Goal: Task Accomplishment & Management: Use online tool/utility

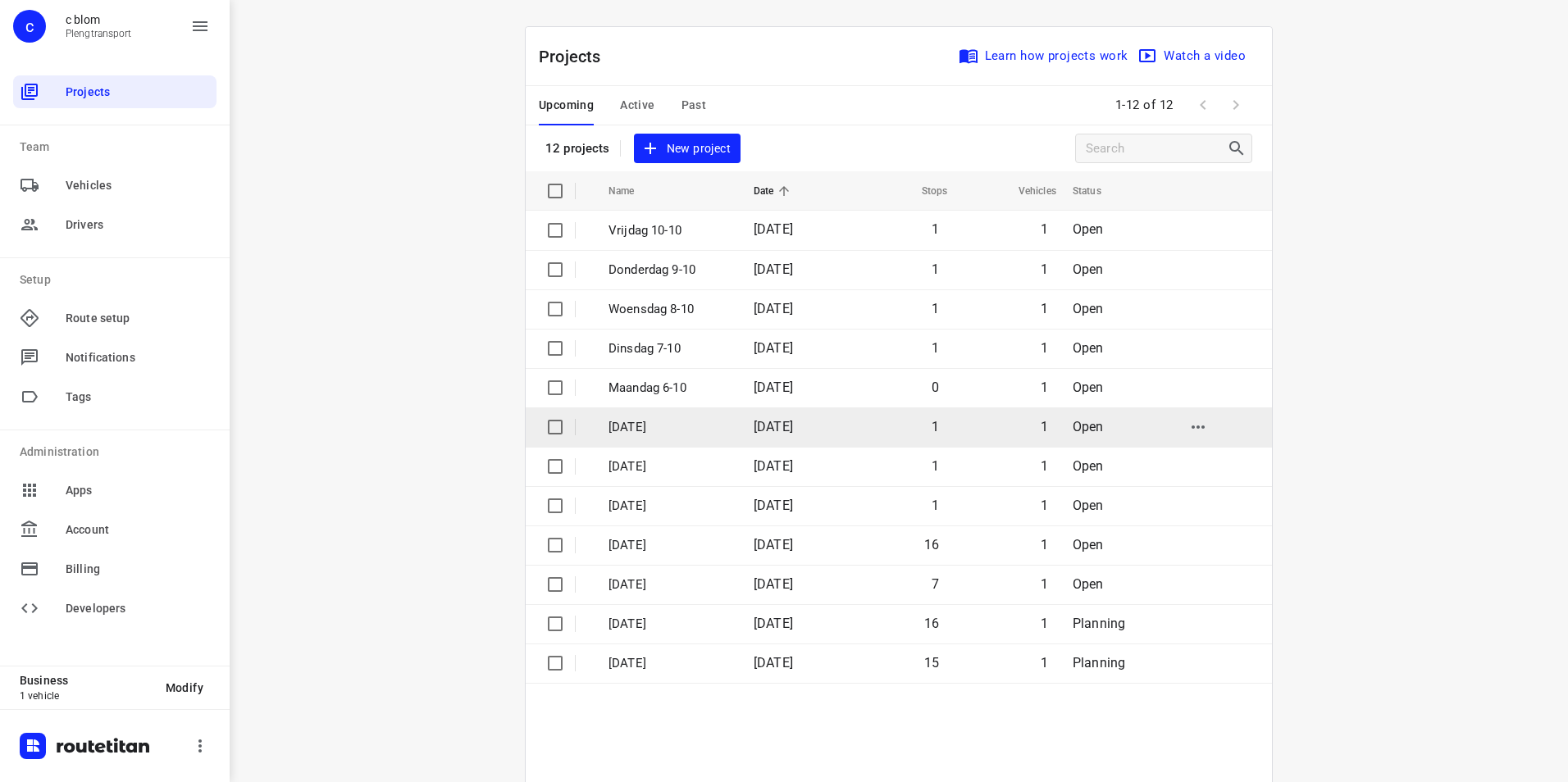
click at [641, 420] on p "[DATE]" at bounding box center [669, 427] width 120 height 19
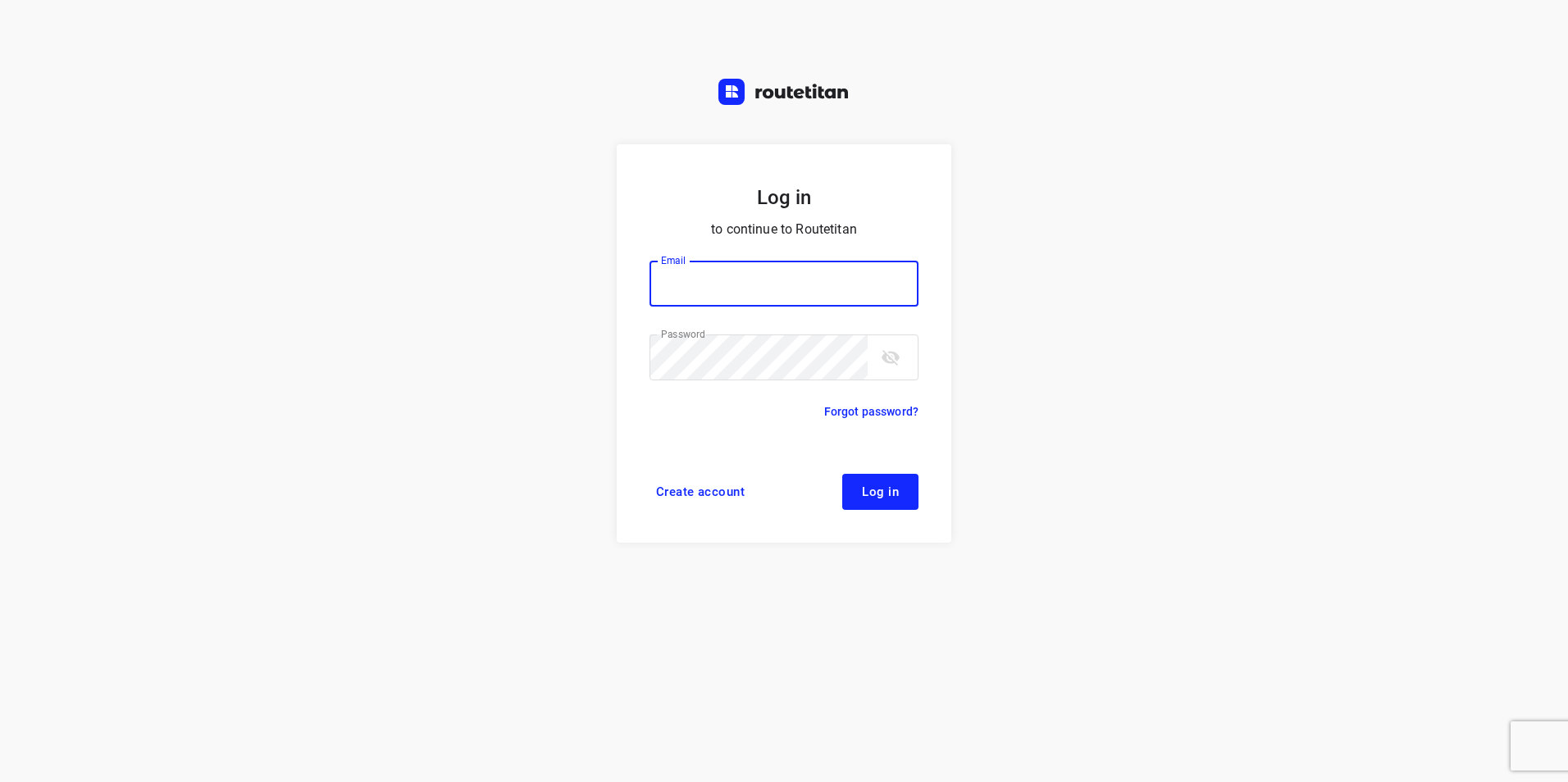
type input "plengtransport@hotmail.com"
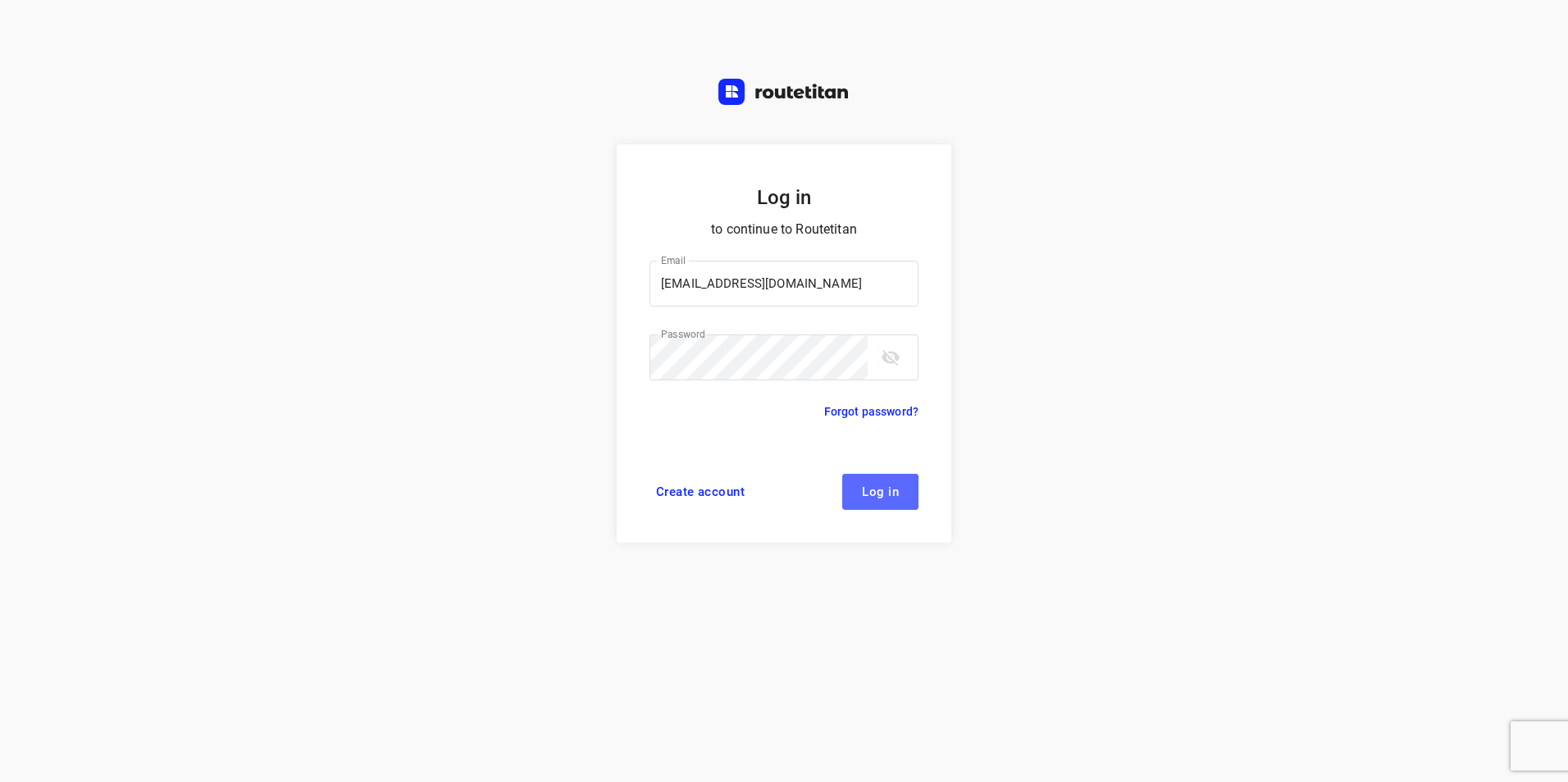
click at [881, 489] on span "Log in" at bounding box center [880, 491] width 37 height 13
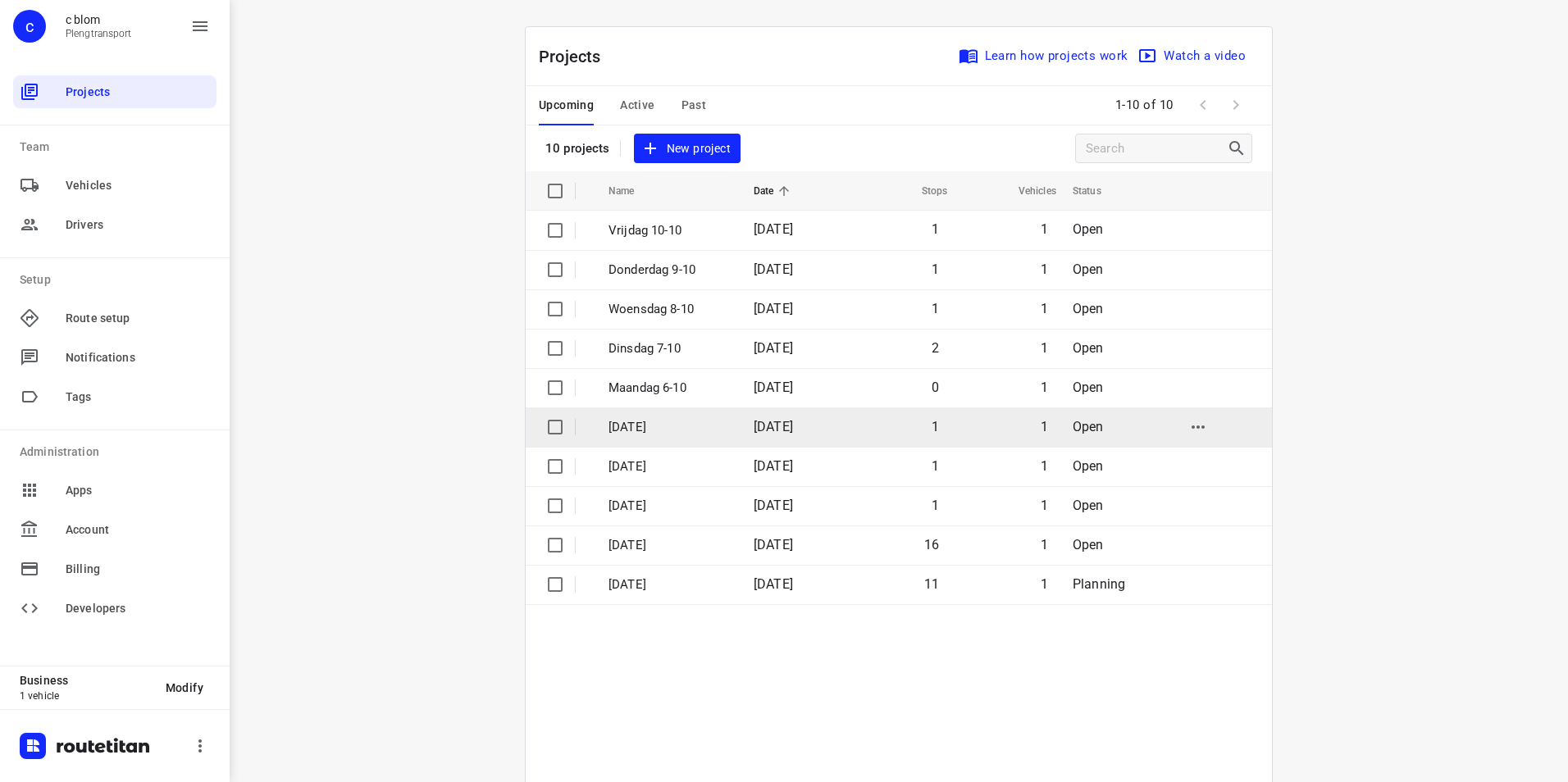
click at [643, 424] on p "[DATE]" at bounding box center [669, 427] width 120 height 19
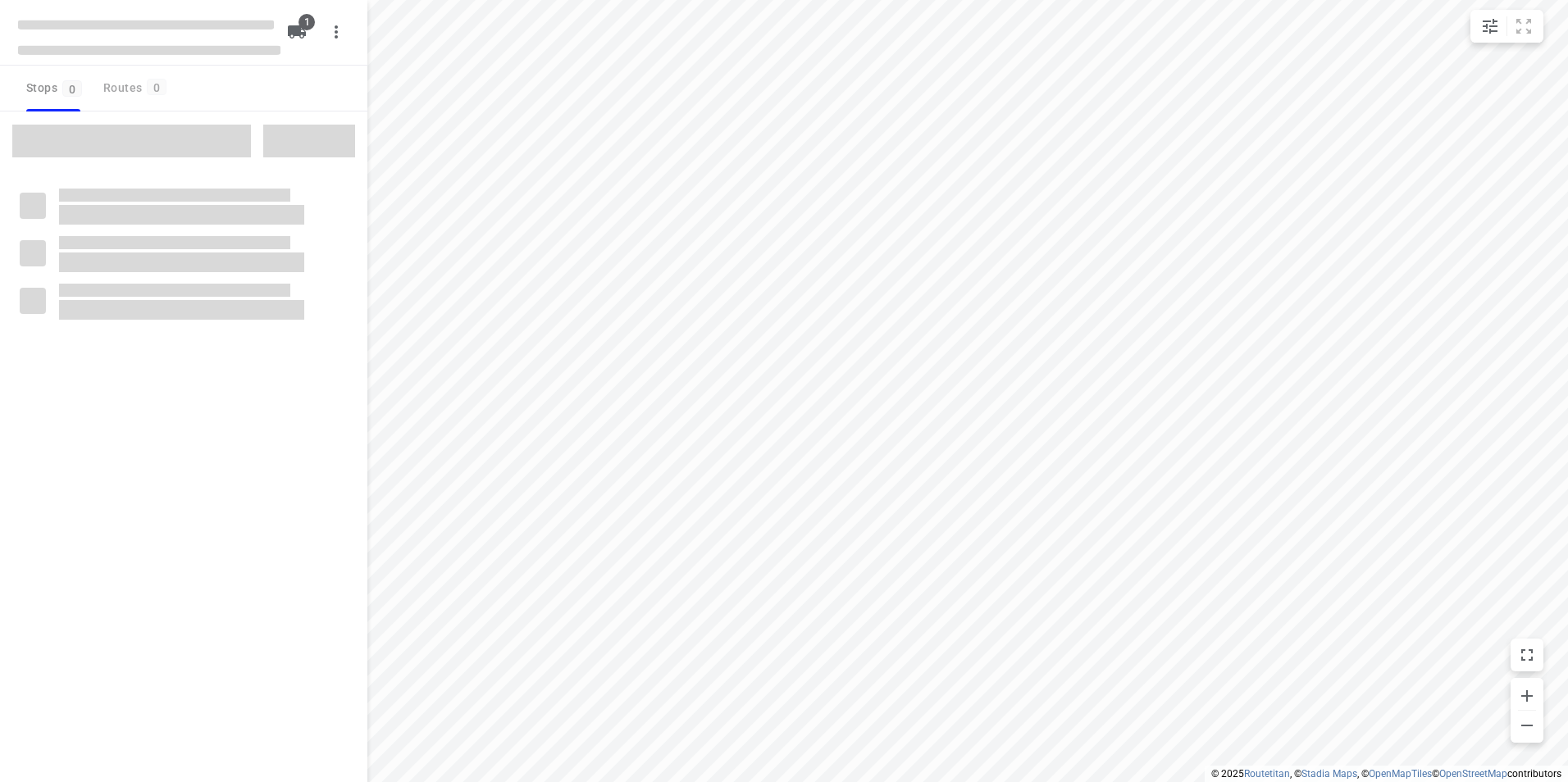
type input "distance"
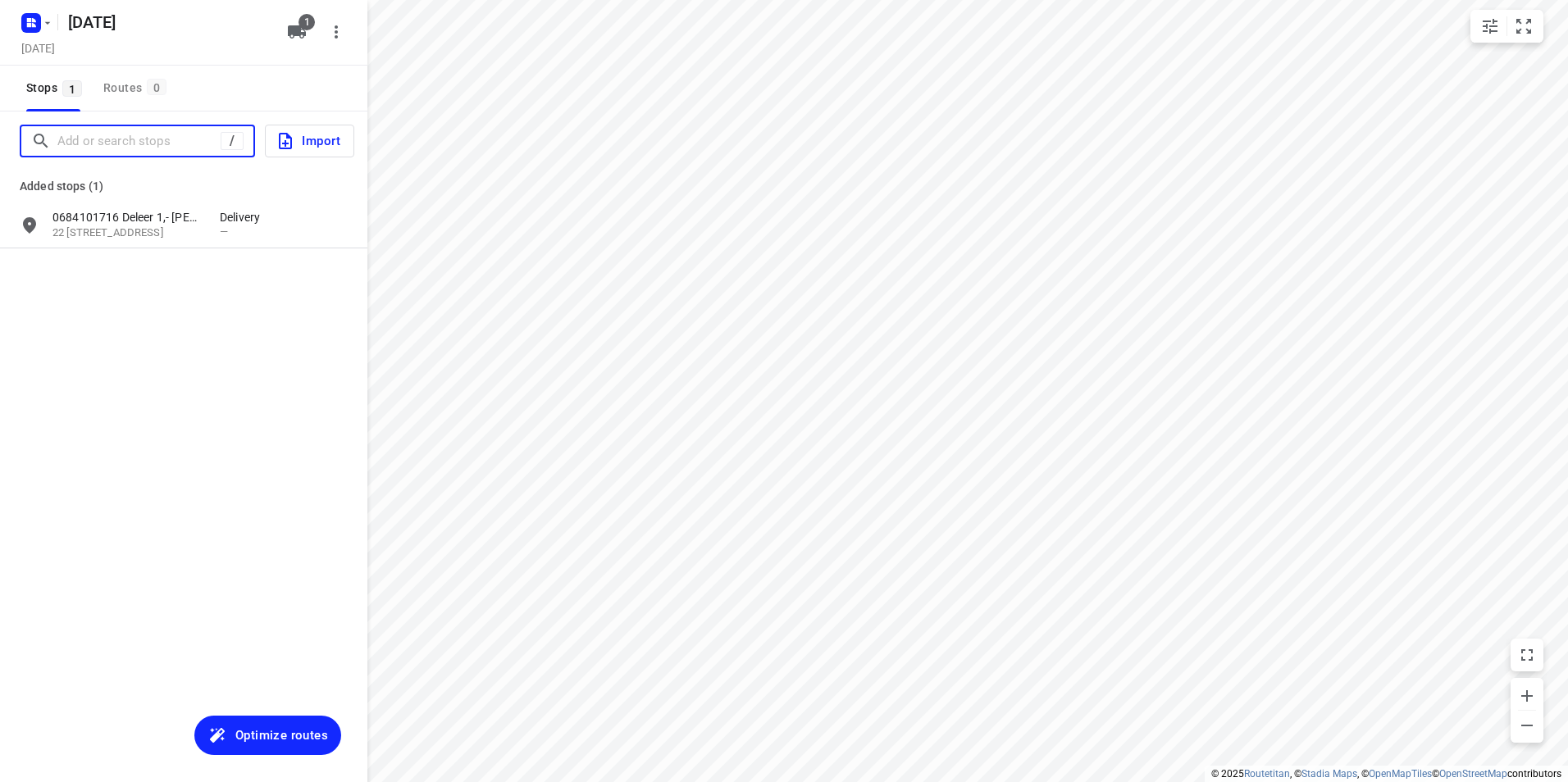
click at [168, 142] on input "Add or search stops" at bounding box center [139, 141] width 163 height 26
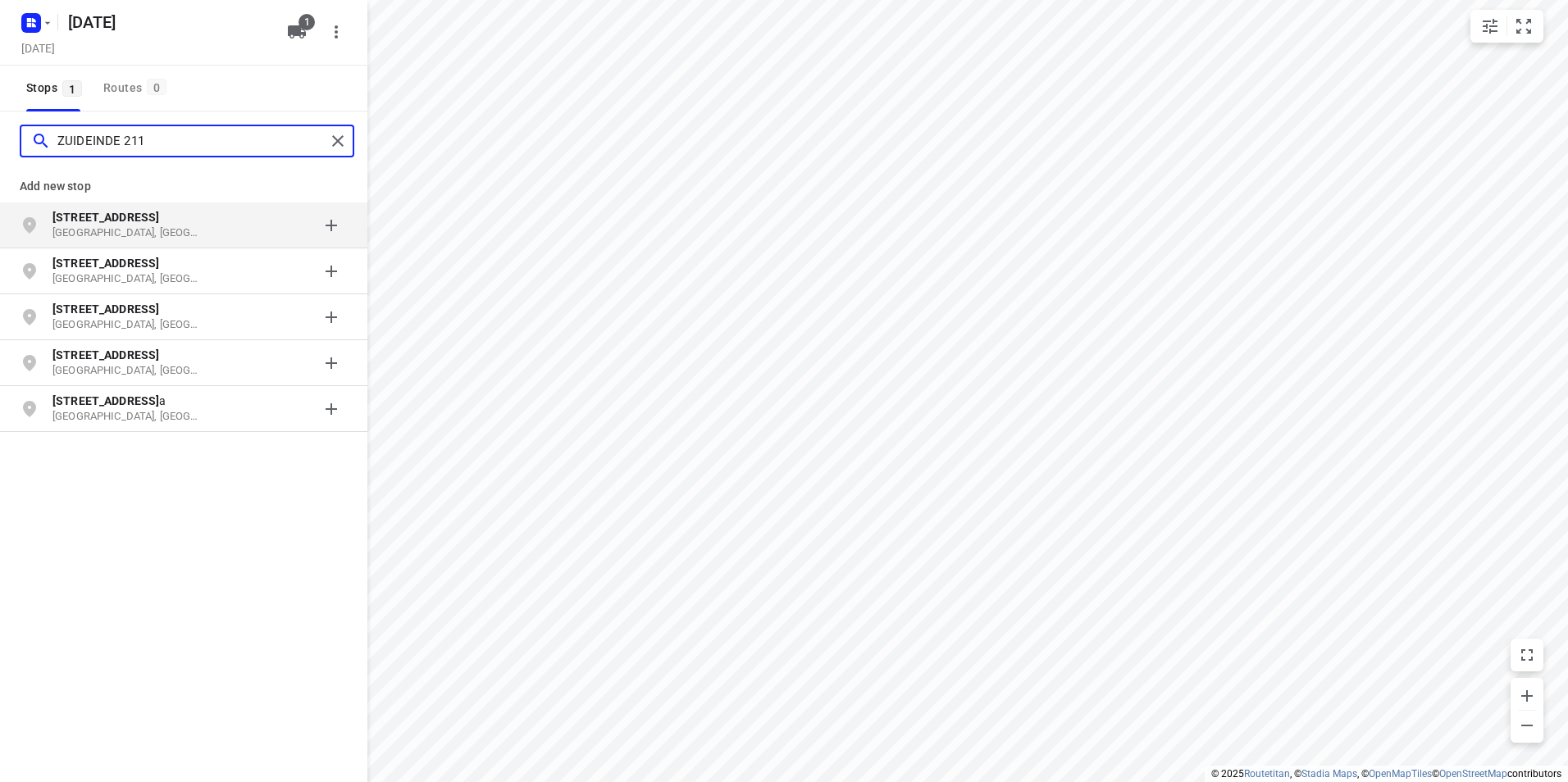
type input "ZUIDEINDE 211"
click at [176, 232] on p "[GEOGRAPHIC_DATA], [GEOGRAPHIC_DATA]" at bounding box center [128, 234] width 151 height 16
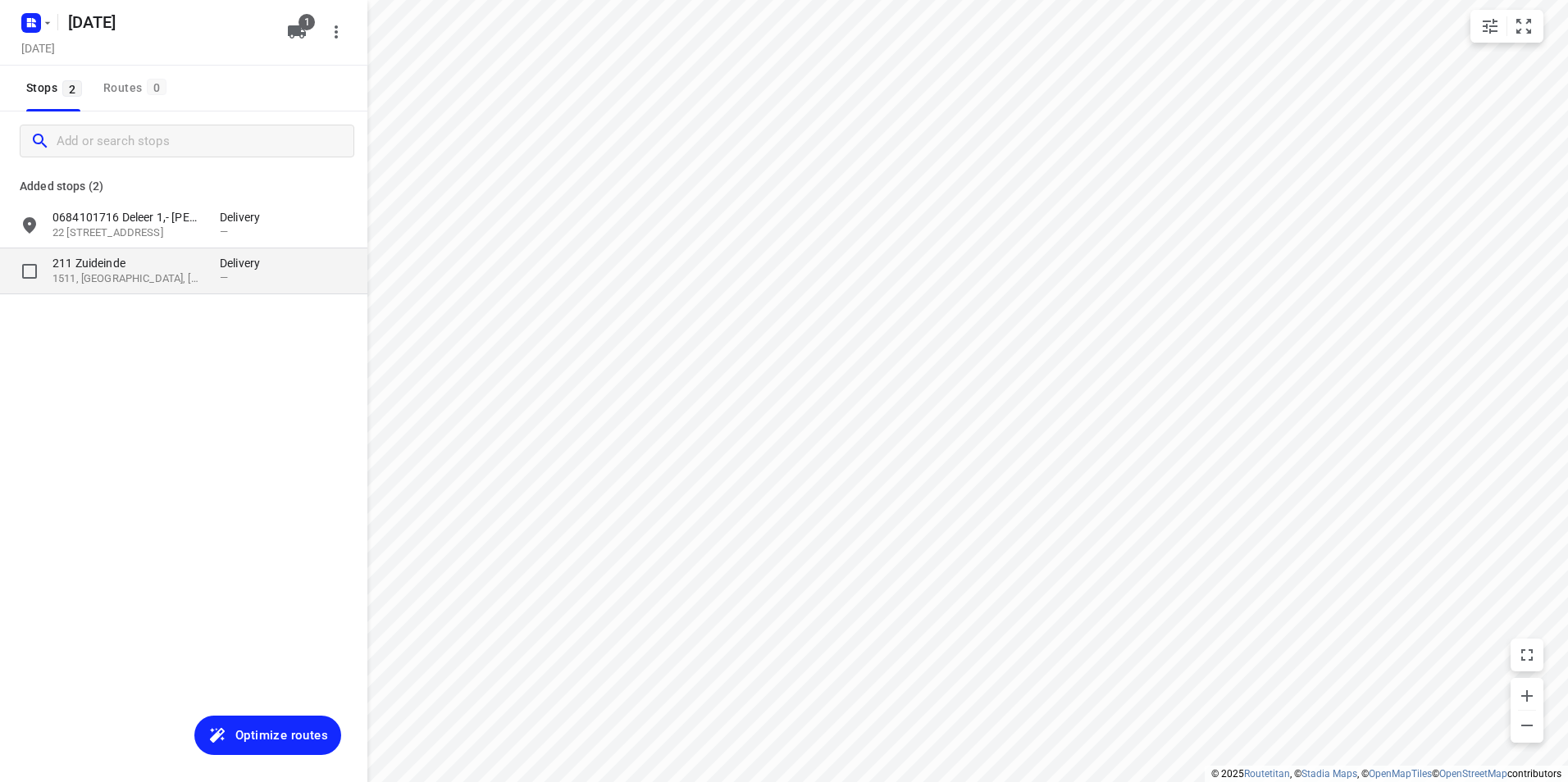
click at [122, 282] on p "1511, [GEOGRAPHIC_DATA], [GEOGRAPHIC_DATA]" at bounding box center [128, 280] width 151 height 16
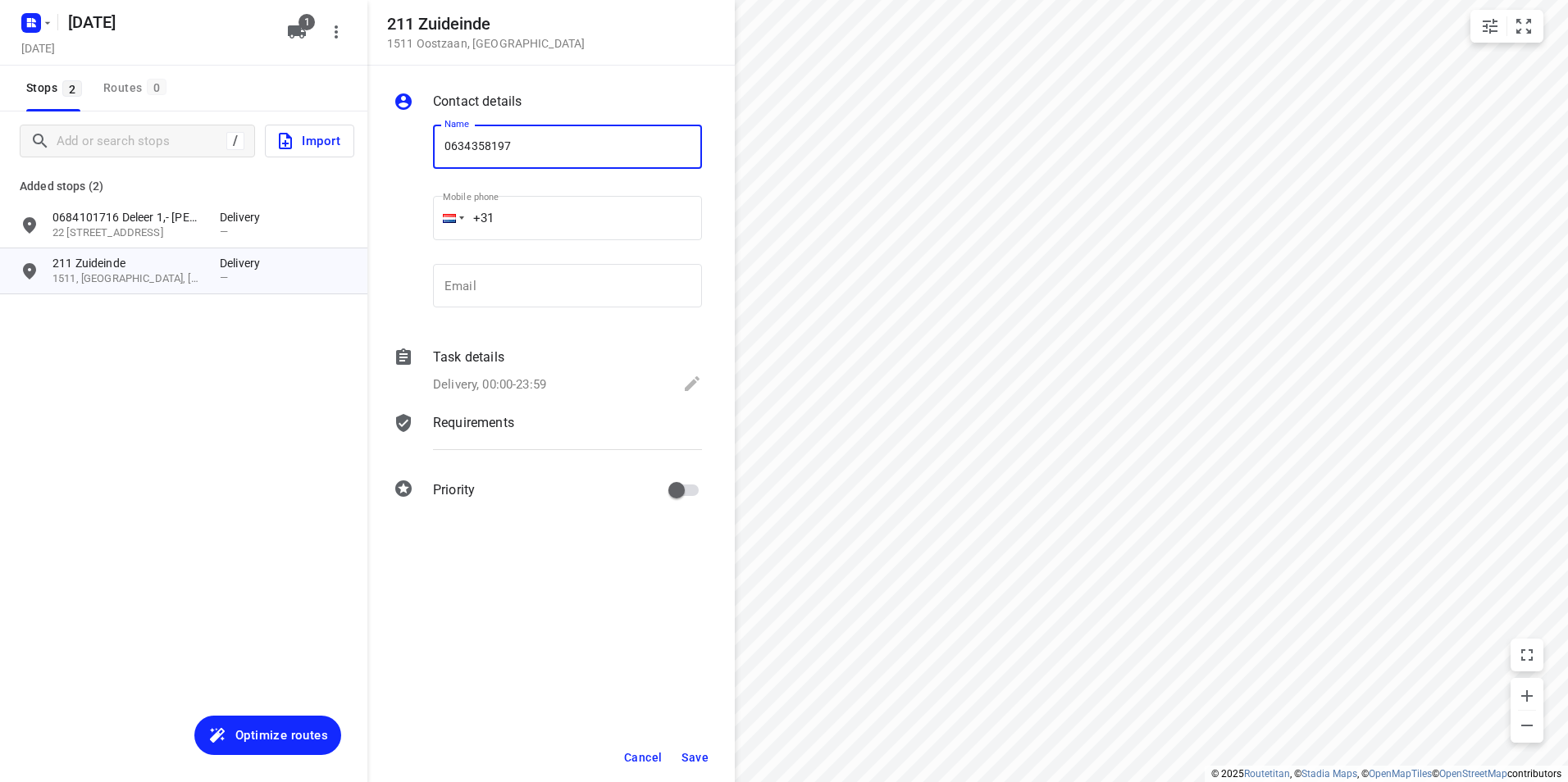
type input "0634358197"
click at [693, 762] on span "Save" at bounding box center [694, 757] width 27 height 13
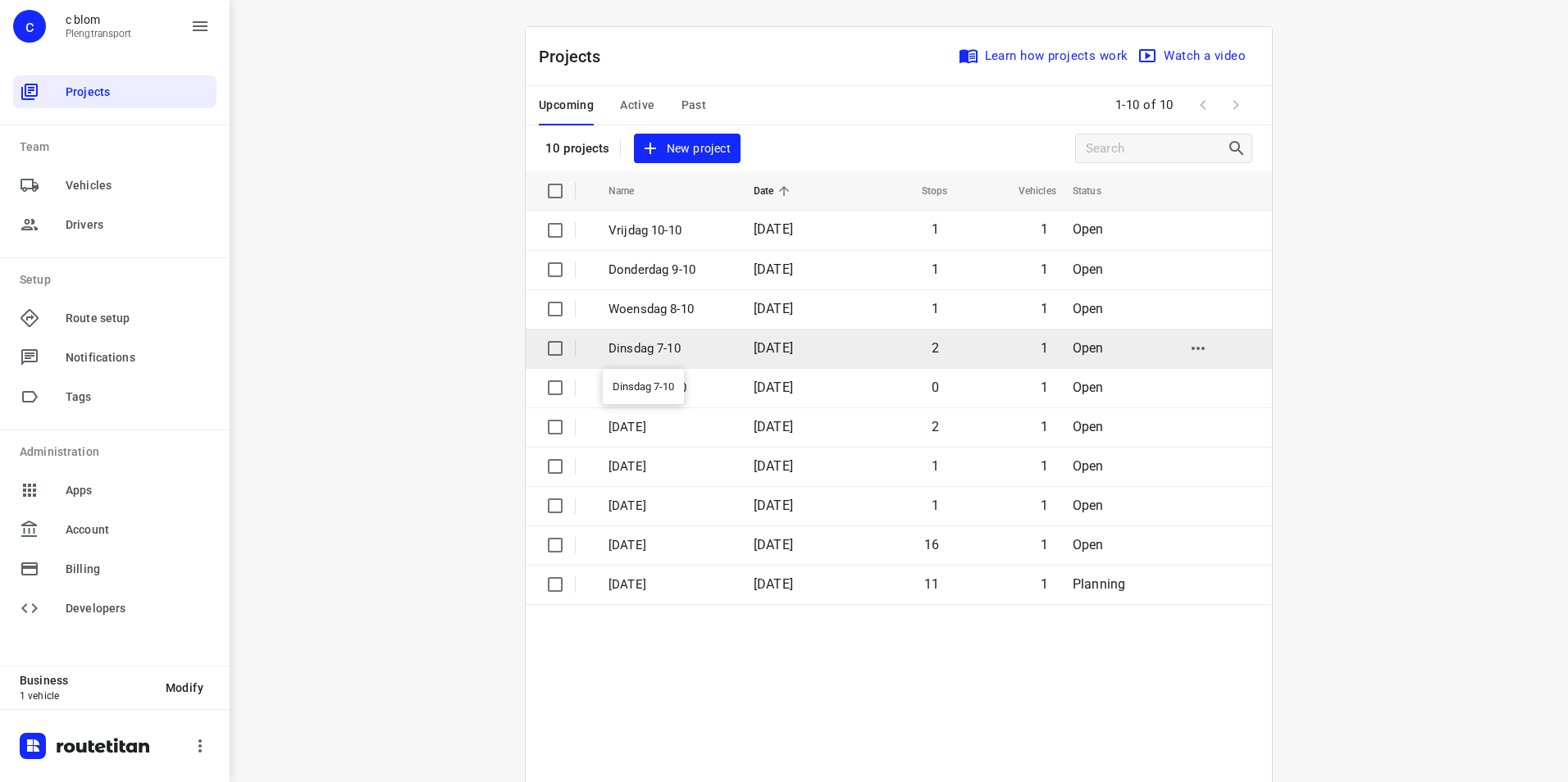
click at [647, 346] on p "Dinsdag 7-10" at bounding box center [669, 348] width 120 height 19
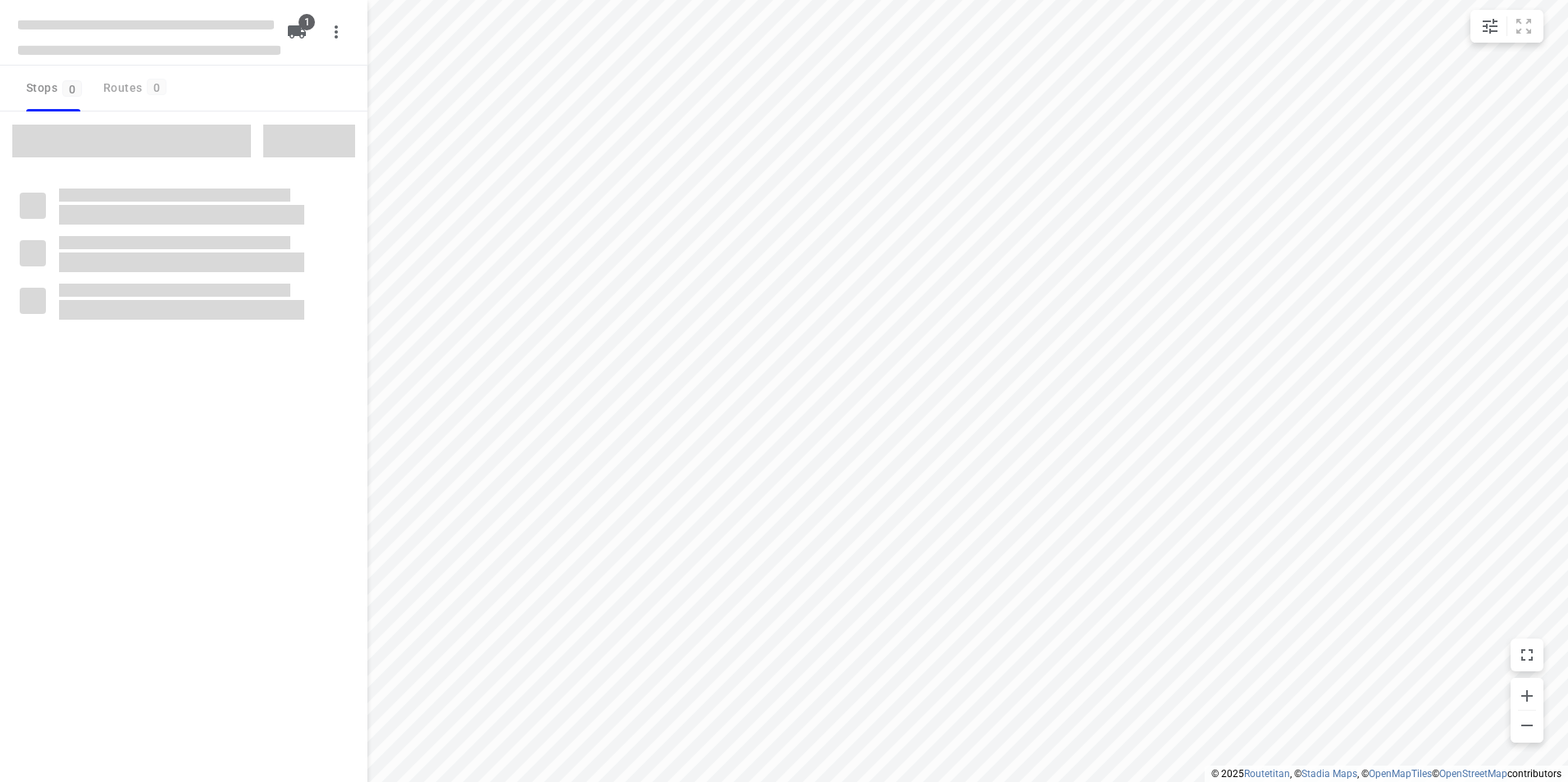
type input "distance"
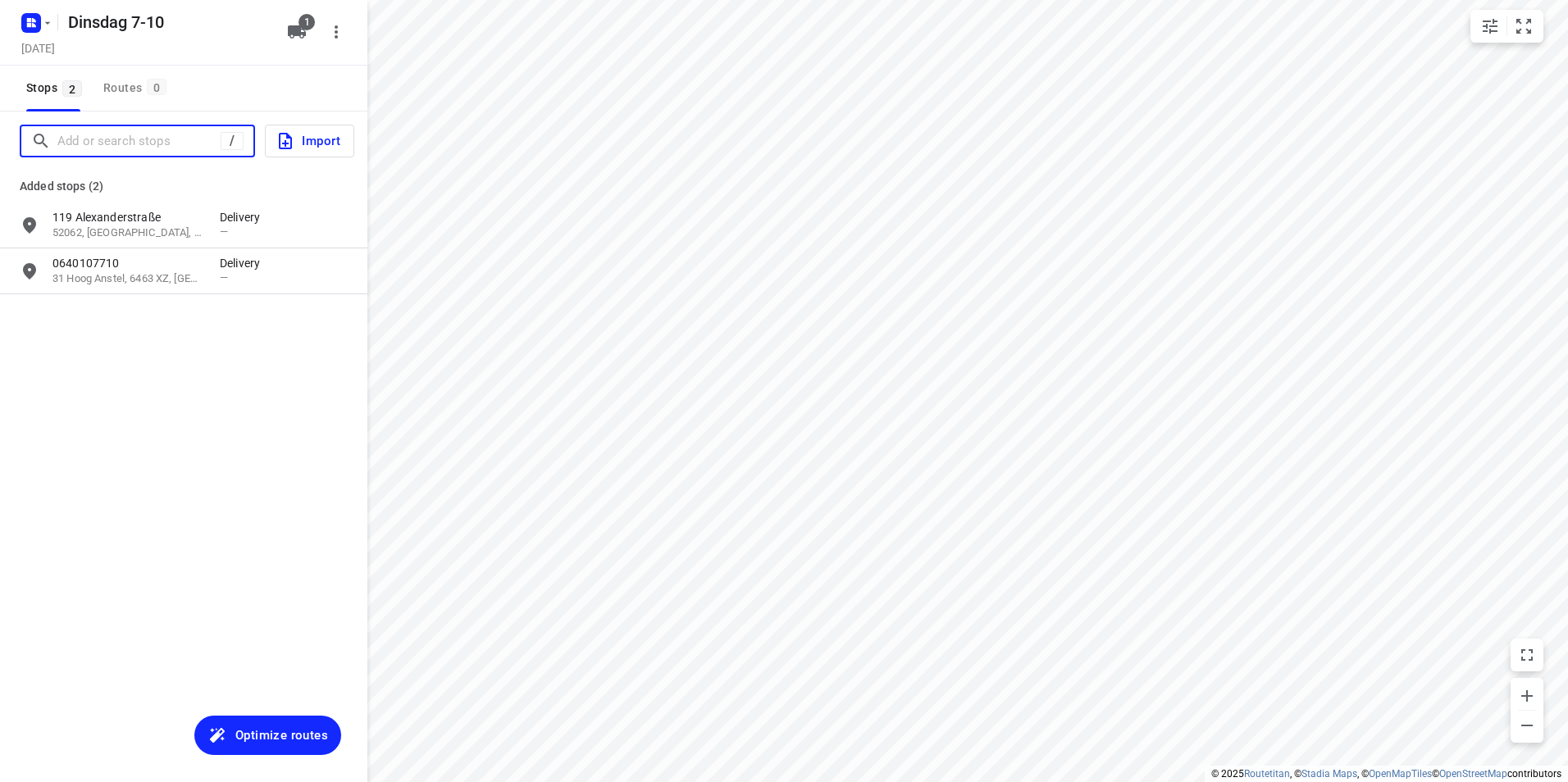
click at [162, 137] on input "Add or search stops" at bounding box center [139, 141] width 163 height 26
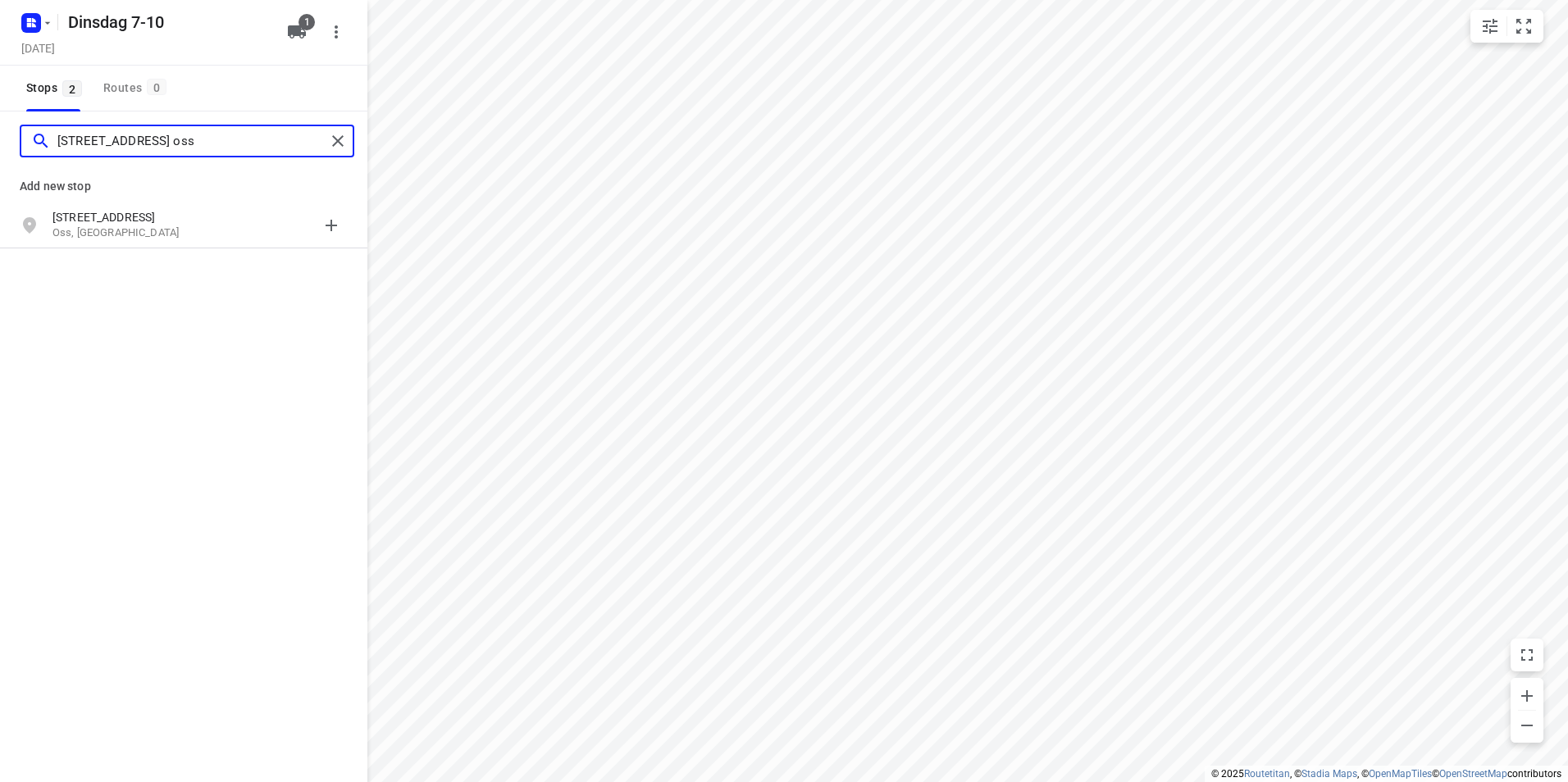
type input "[STREET_ADDRESS] oss"
click at [234, 227] on div "grid" at bounding box center [284, 225] width 128 height 33
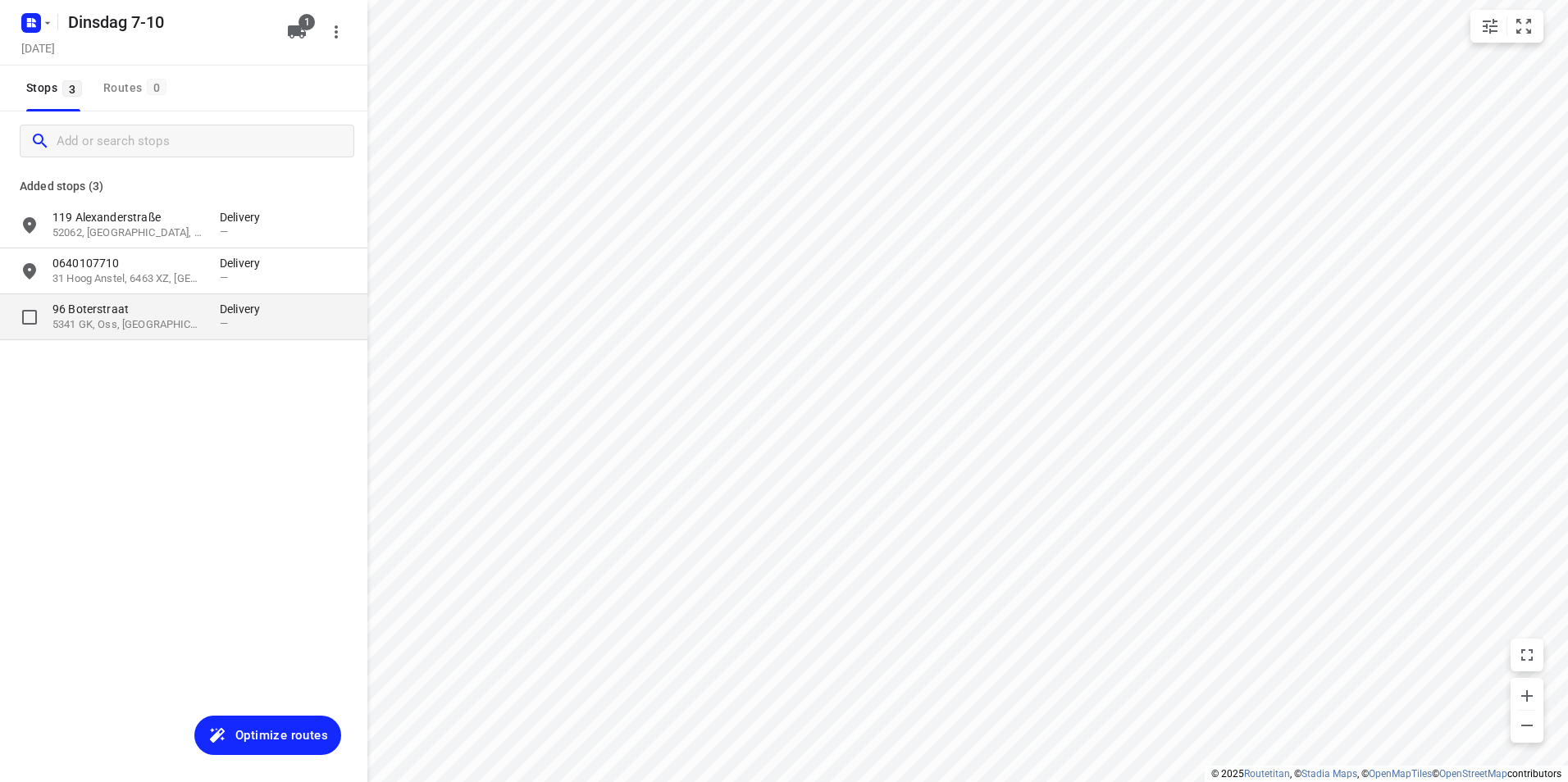
click at [173, 317] on p "96 Boterstraat" at bounding box center [128, 309] width 151 height 16
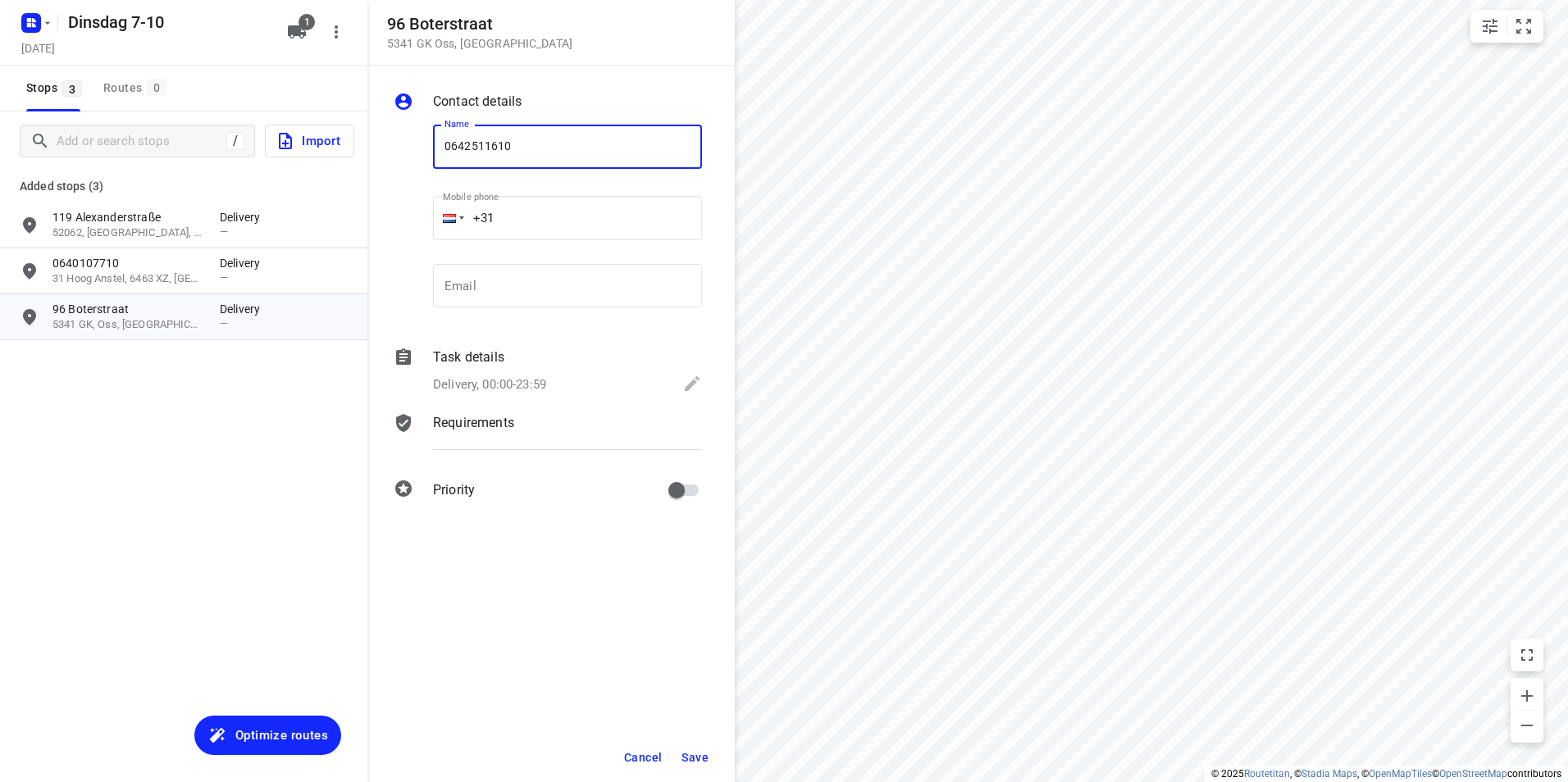
type input "0642511610"
click at [708, 751] on button "Save" at bounding box center [694, 758] width 40 height 30
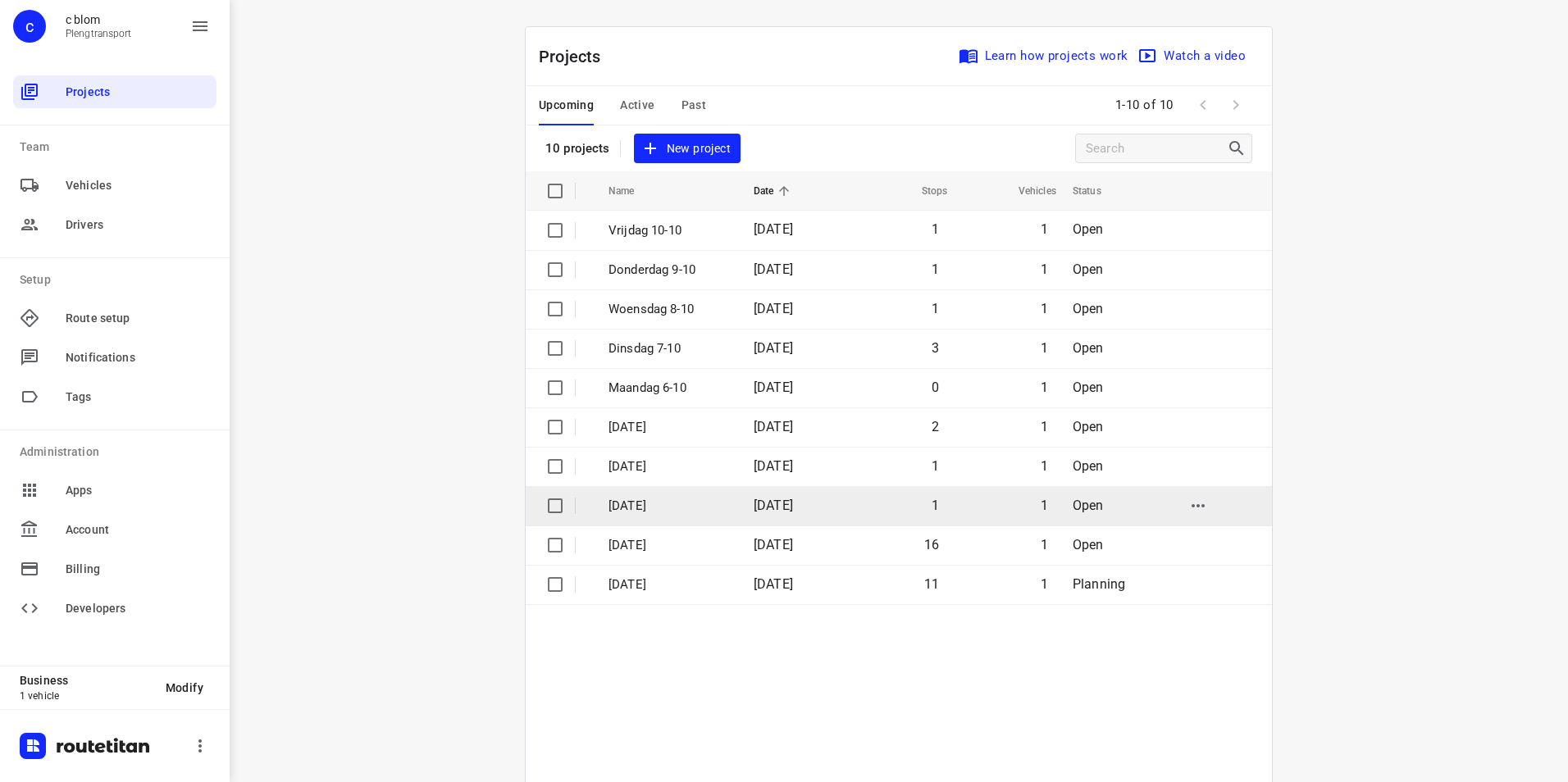
click at [667, 501] on p "[DATE]" at bounding box center [669, 506] width 120 height 19
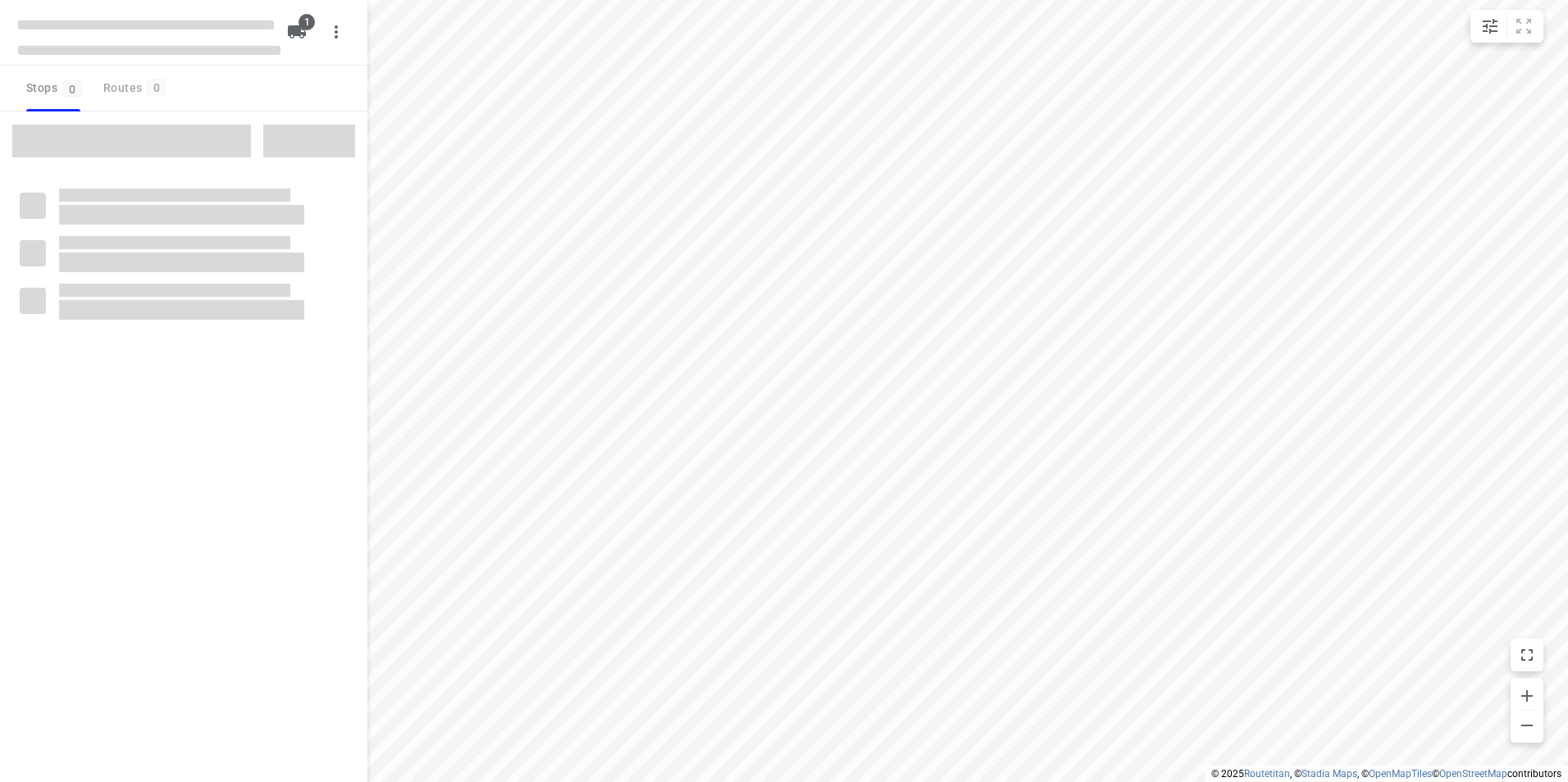
type input "distance"
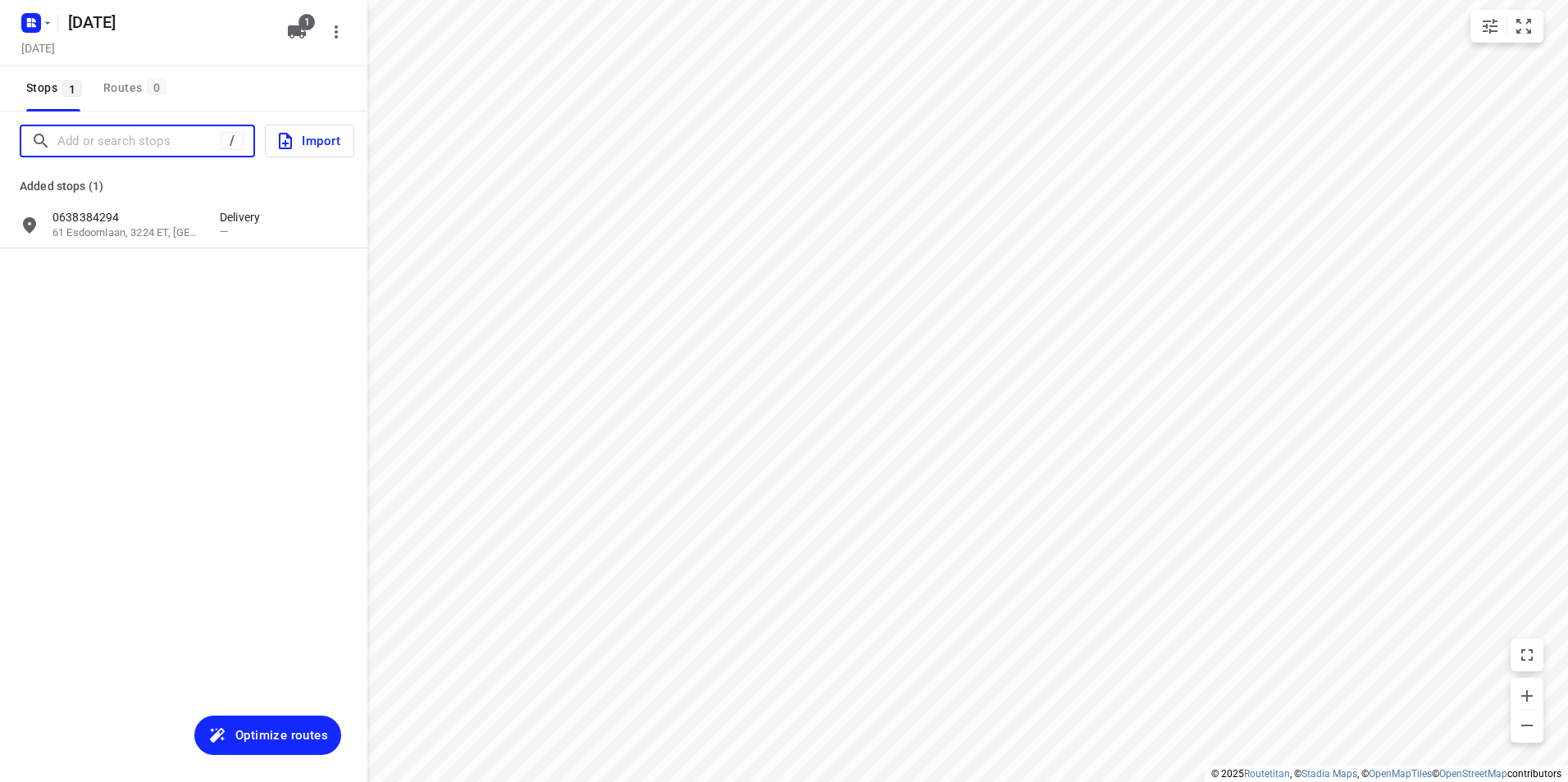
click at [145, 144] on input "Add or search stops" at bounding box center [139, 141] width 163 height 26
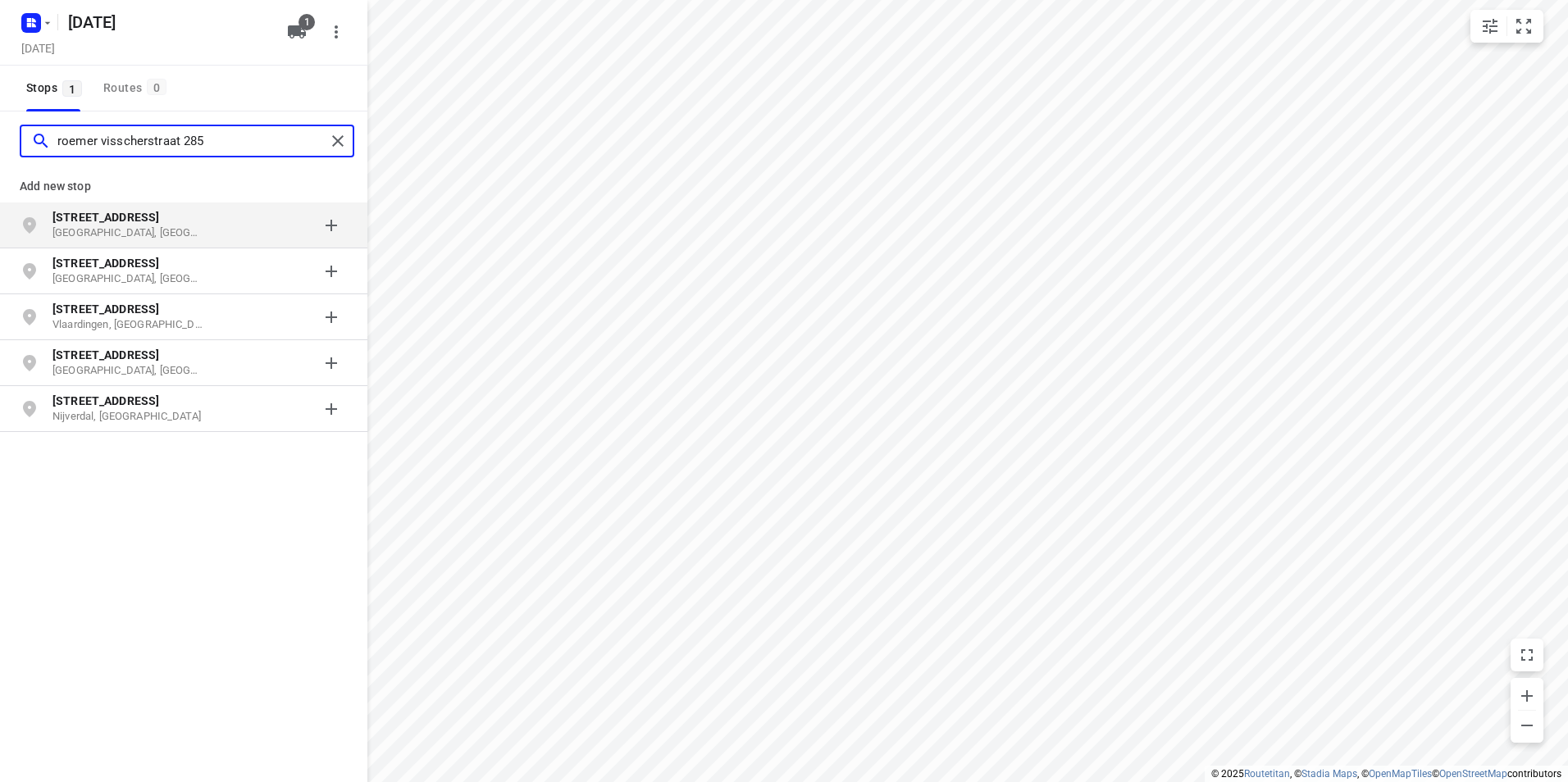
type input "roemer visscherstraat 285"
click at [184, 227] on p "[GEOGRAPHIC_DATA], [GEOGRAPHIC_DATA]" at bounding box center [128, 234] width 151 height 16
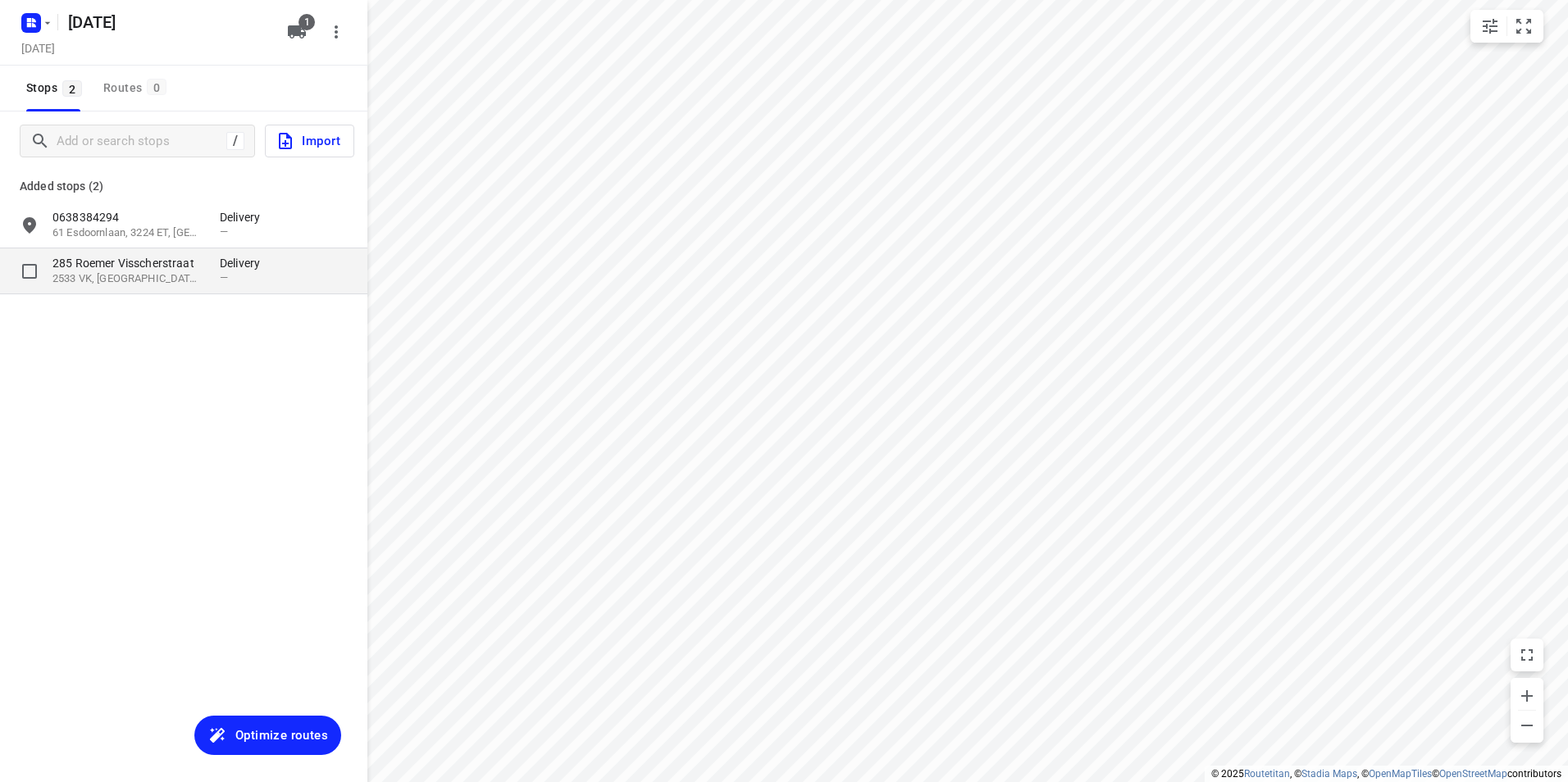
click at [188, 266] on p "285 Roemer Visscherstraat" at bounding box center [128, 263] width 151 height 16
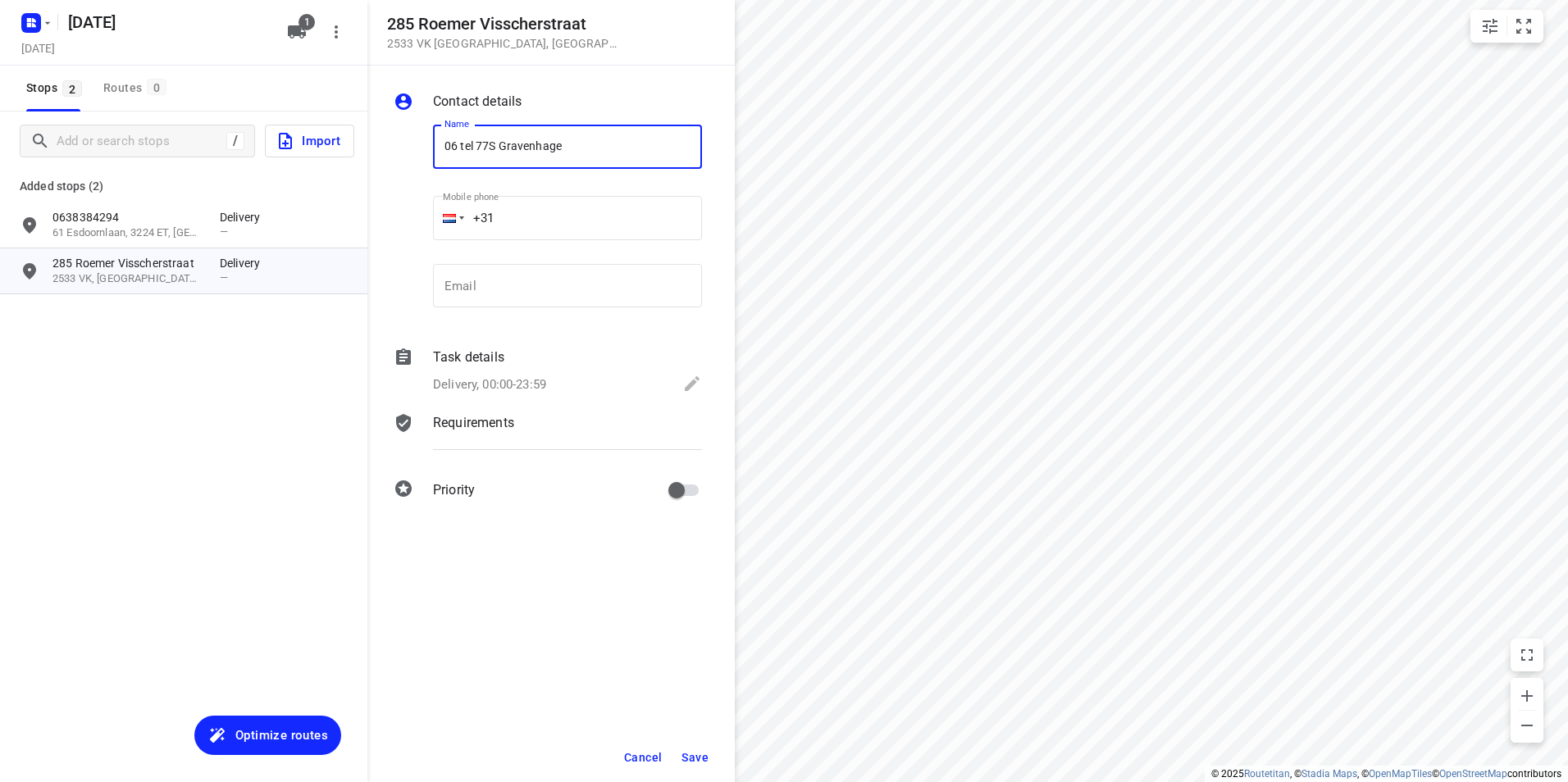
click at [490, 143] on input "06 tel 77S Gravenhage" at bounding box center [567, 146] width 269 height 45
type input "06 tel [GEOGRAPHIC_DATA]"
click at [695, 760] on span "Save" at bounding box center [694, 757] width 27 height 13
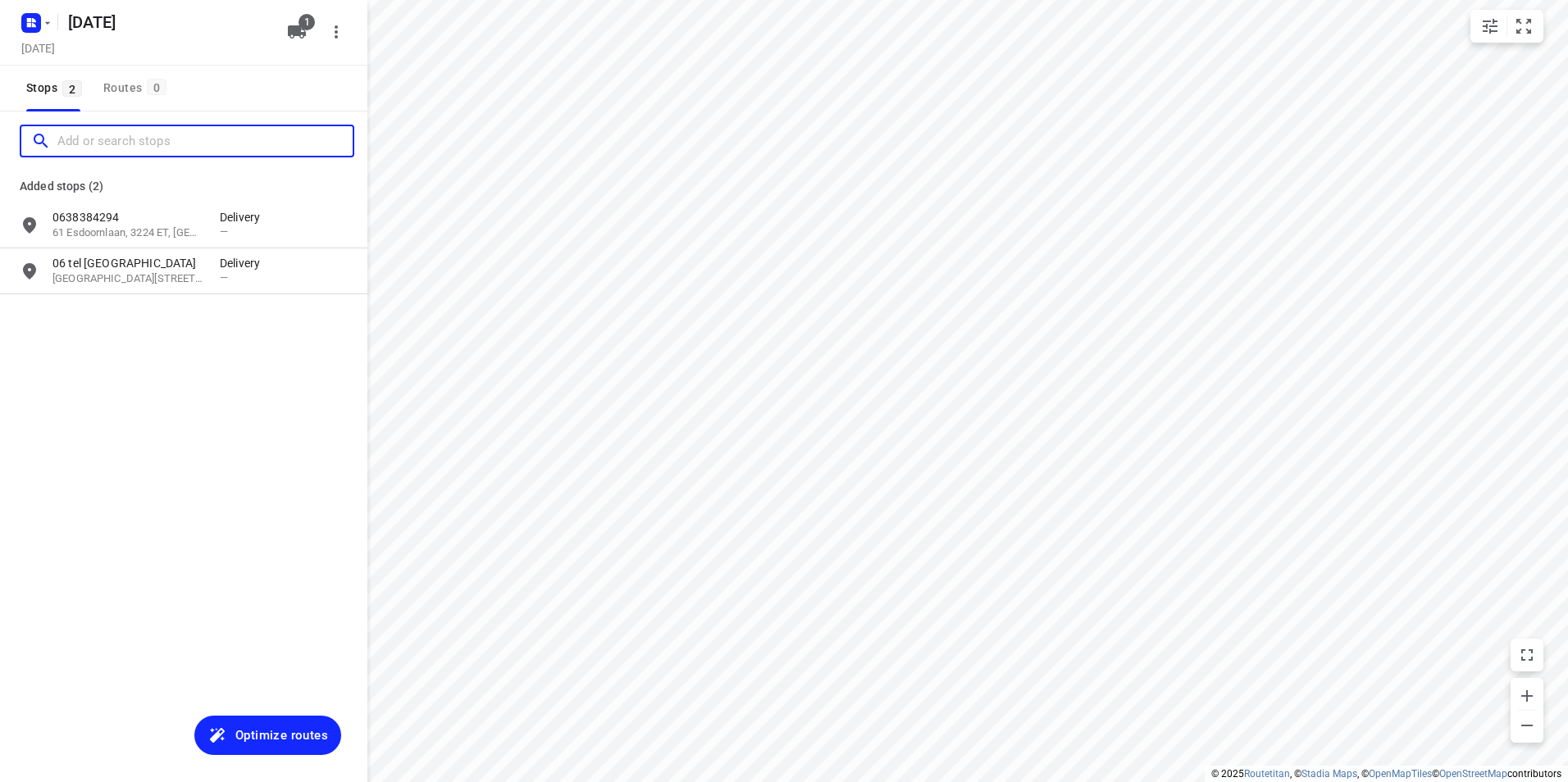
click at [171, 142] on input "Add or search stops" at bounding box center [205, 141] width 295 height 26
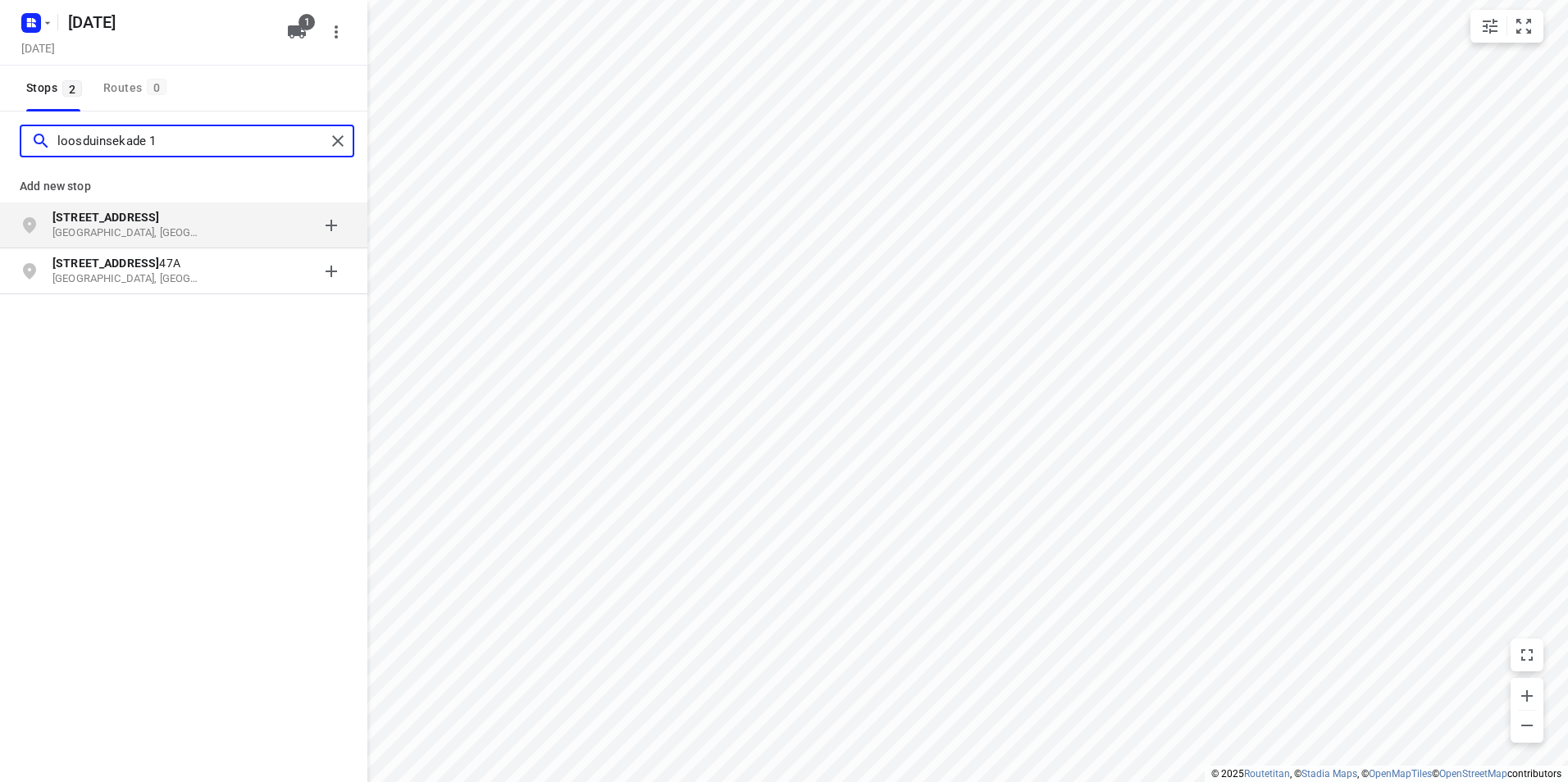
type input "loosduinsekade 1"
click at [161, 233] on p "[GEOGRAPHIC_DATA], [GEOGRAPHIC_DATA]" at bounding box center [128, 234] width 151 height 16
type input "hoefkade 1246"
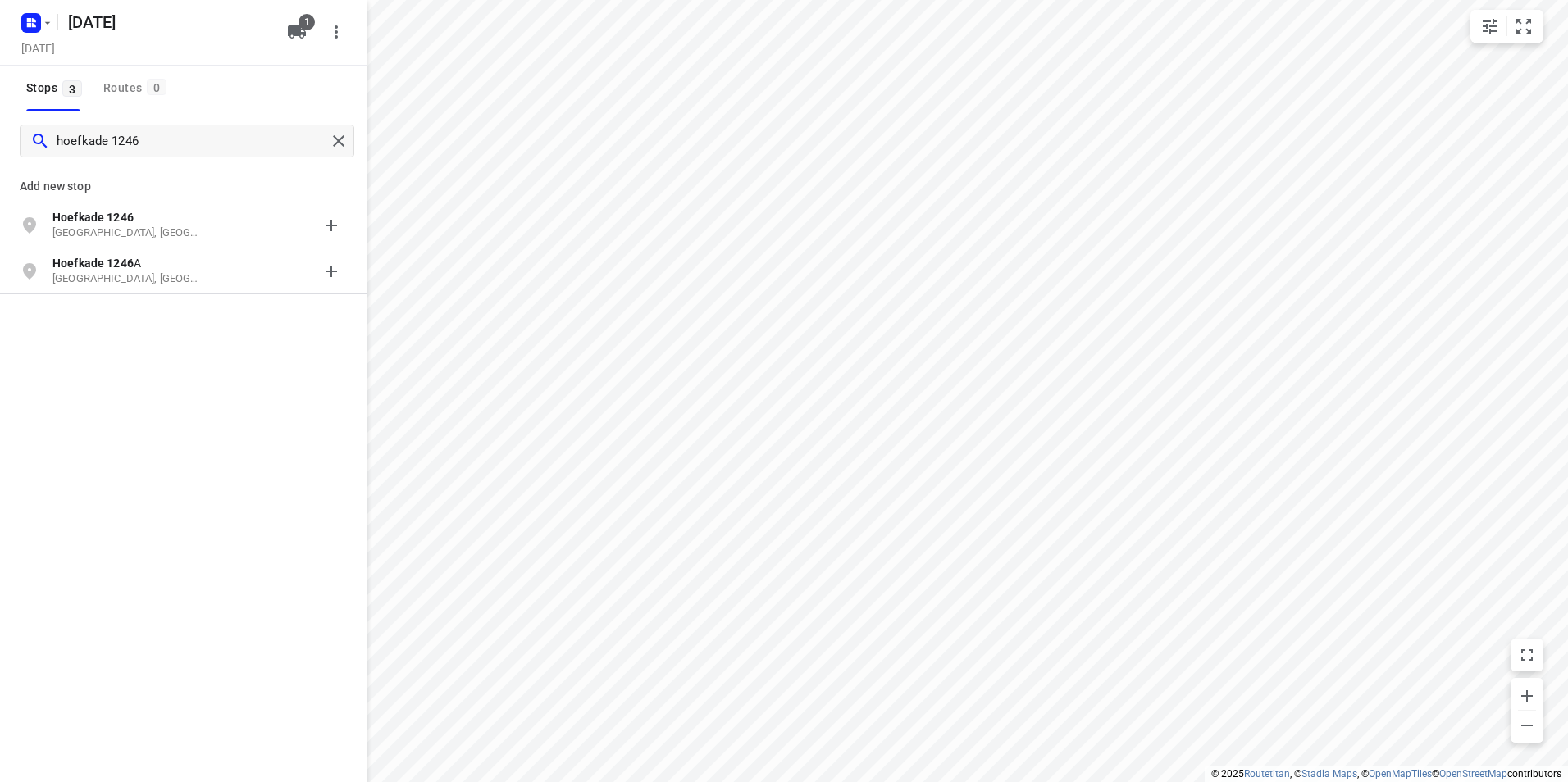
click at [120, 217] on b "Hoefkade 1246" at bounding box center [94, 217] width 82 height 13
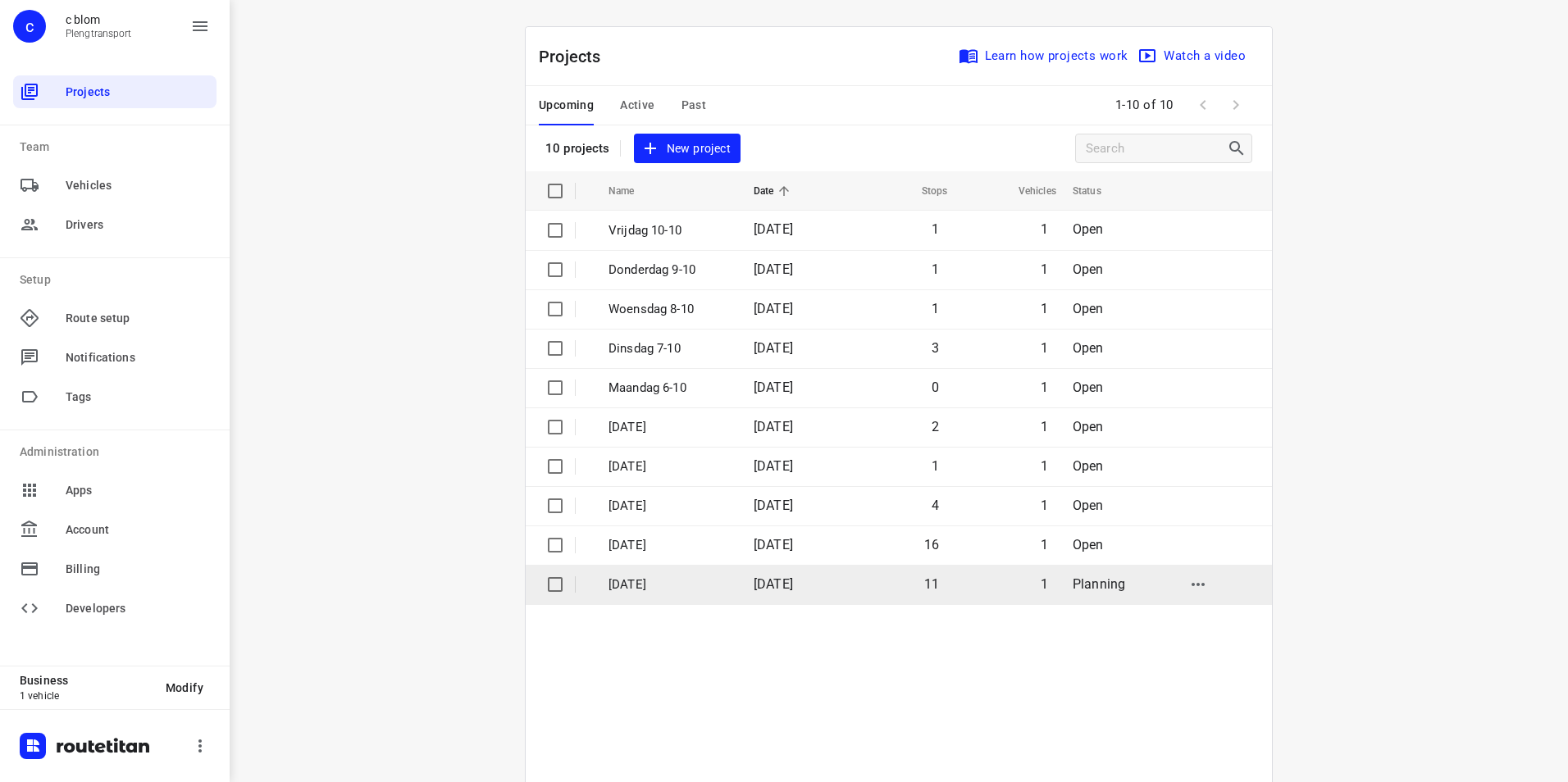
click at [667, 581] on p "[DATE]" at bounding box center [669, 585] width 120 height 19
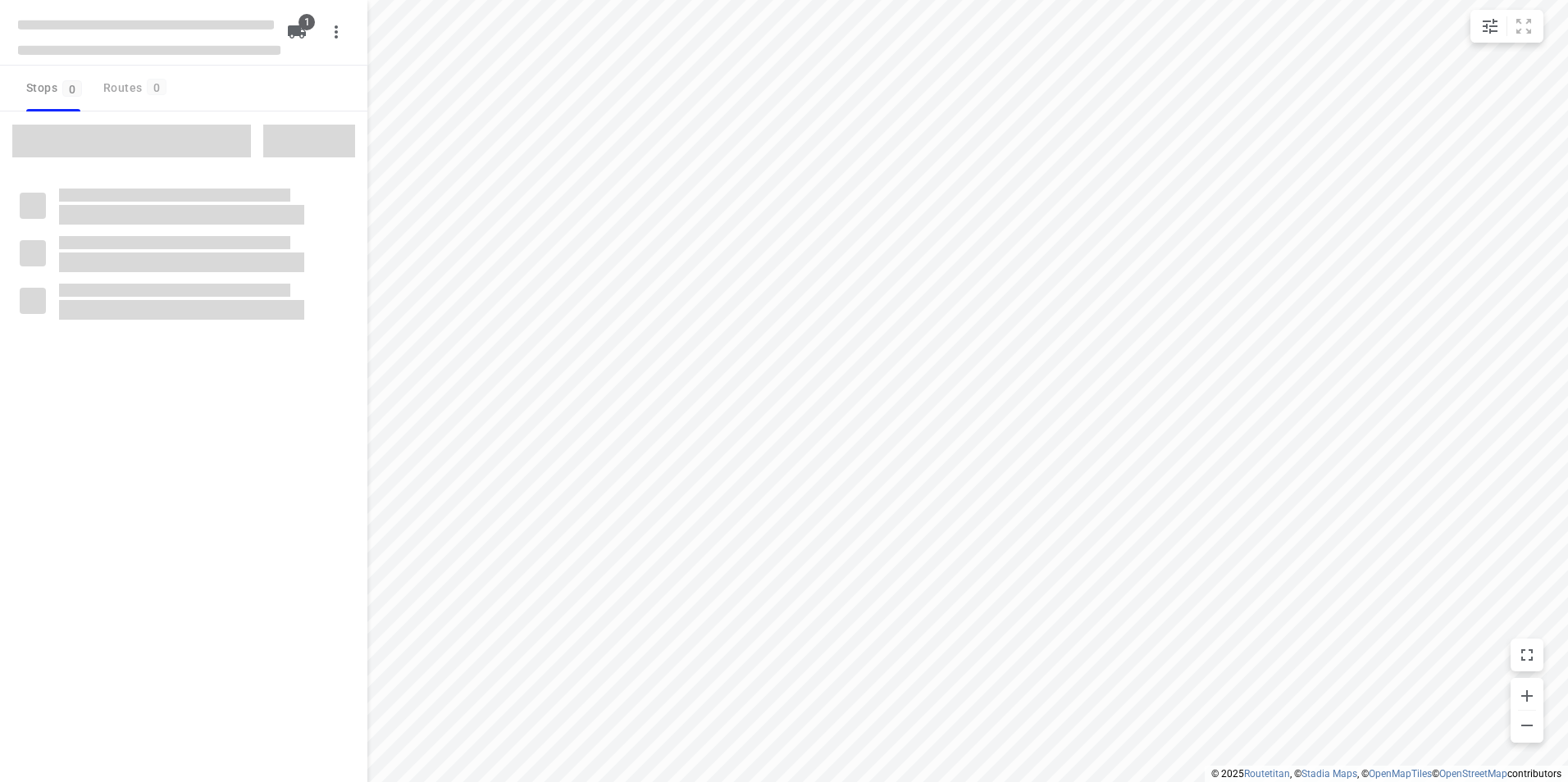
type input "distance"
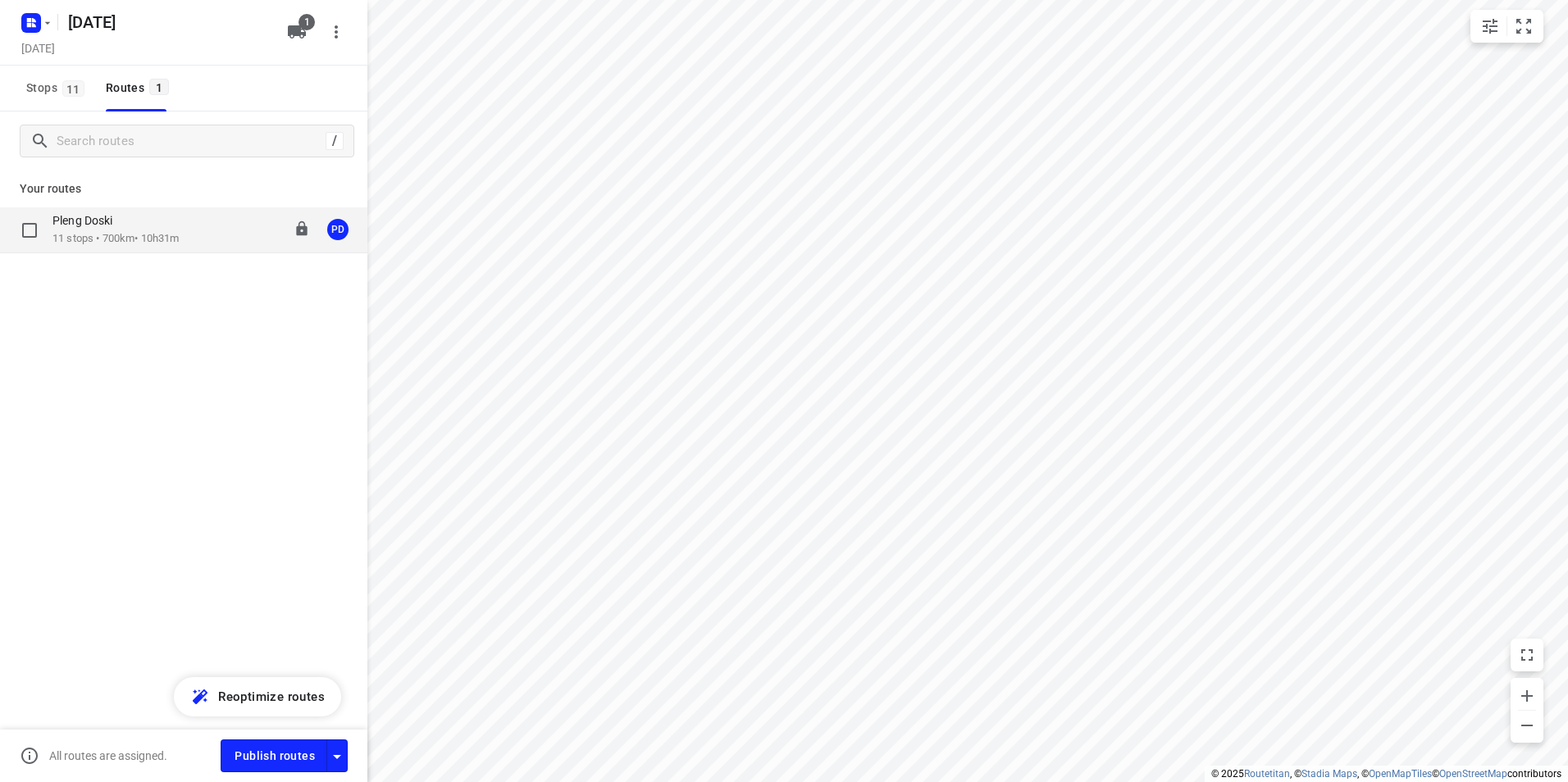
click at [157, 232] on p "11 stops • 700km • 10h31m" at bounding box center [115, 239] width 126 height 16
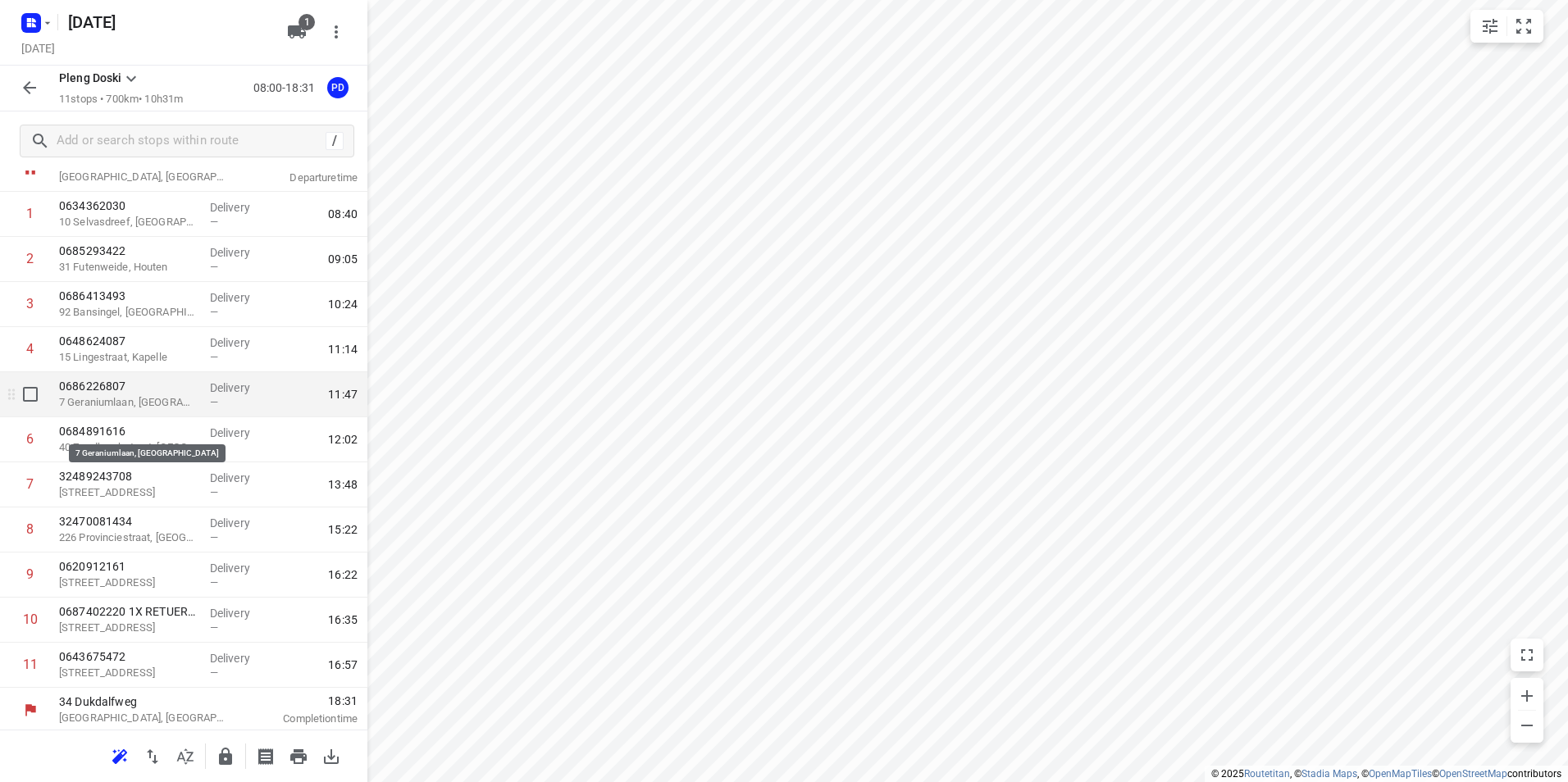
scroll to position [64, 0]
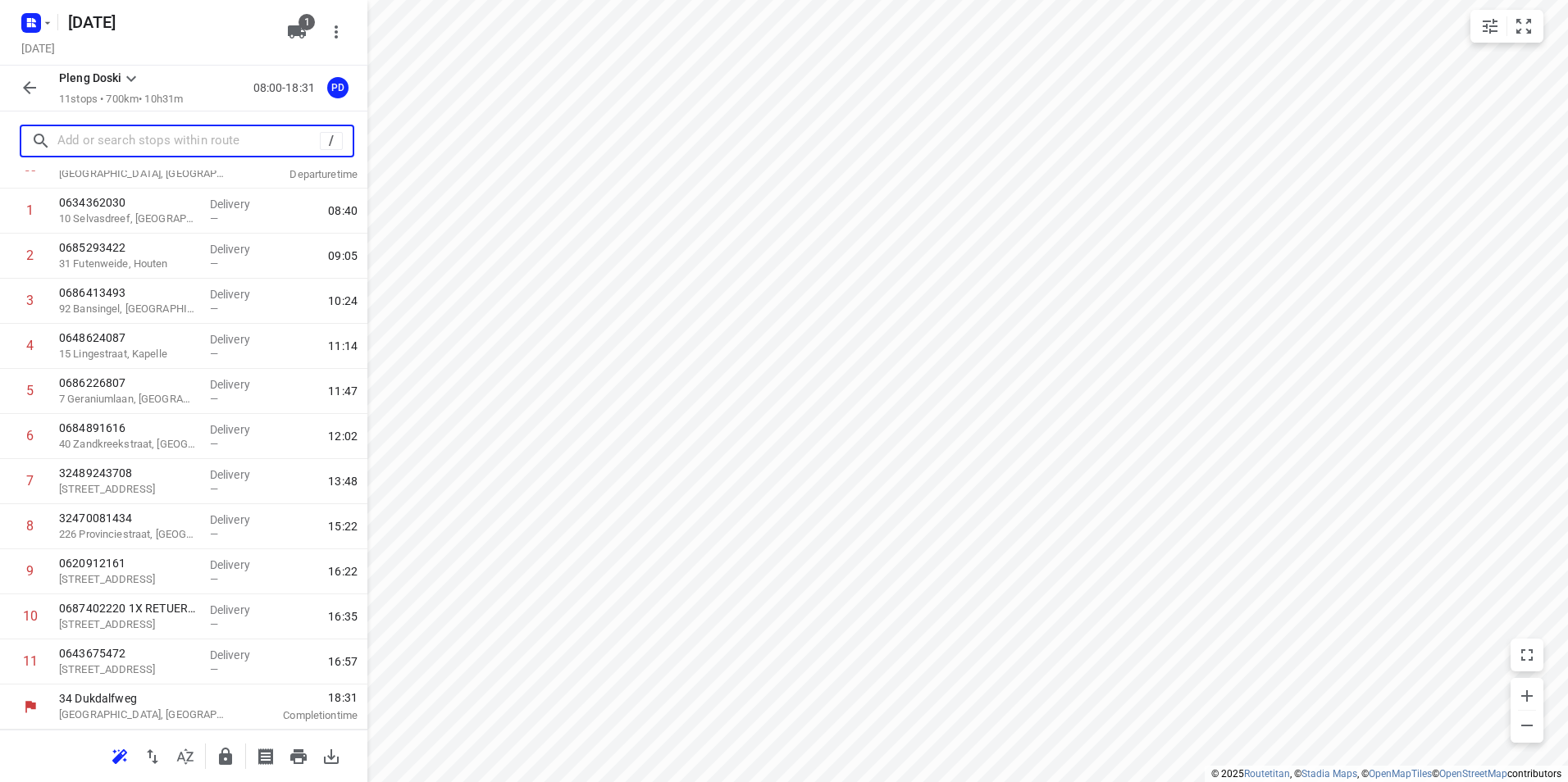
click at [119, 142] on input "text" at bounding box center [189, 141] width 263 height 26
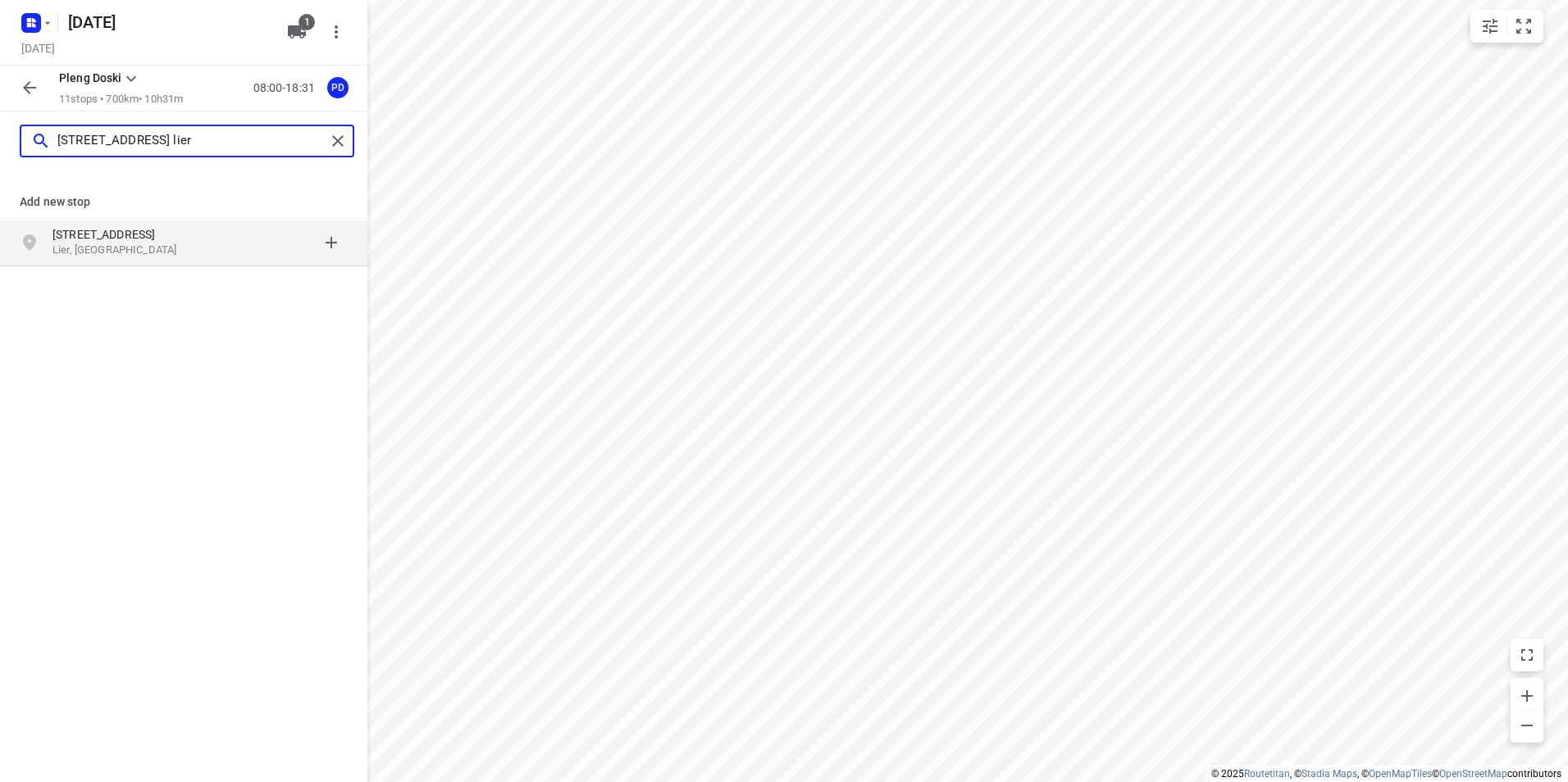
type input "[STREET_ADDRESS] lier"
click at [119, 234] on p "[STREET_ADDRESS]" at bounding box center [128, 235] width 151 height 16
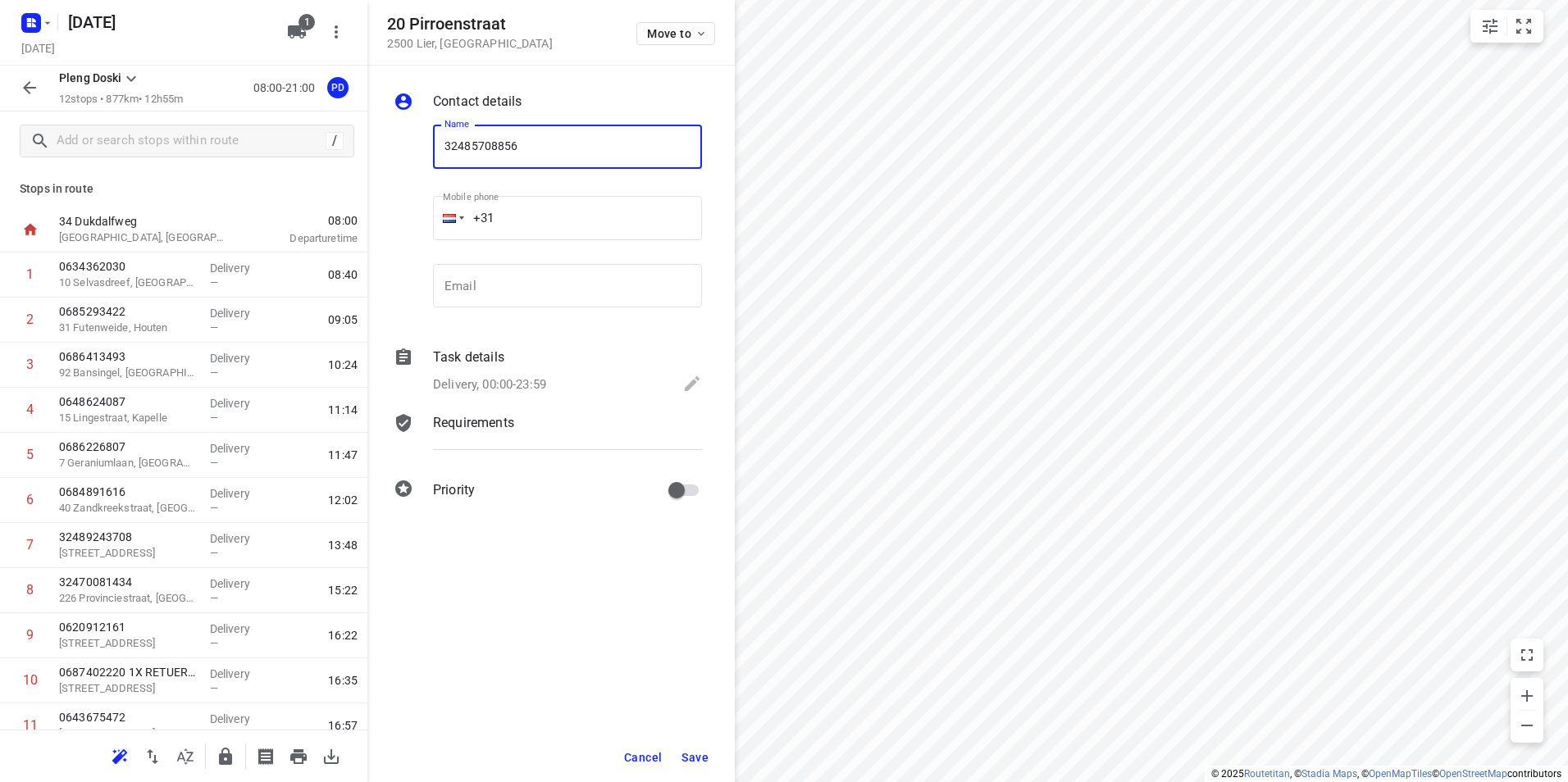
type input "32485708856"
click at [698, 751] on span "Save" at bounding box center [694, 757] width 27 height 13
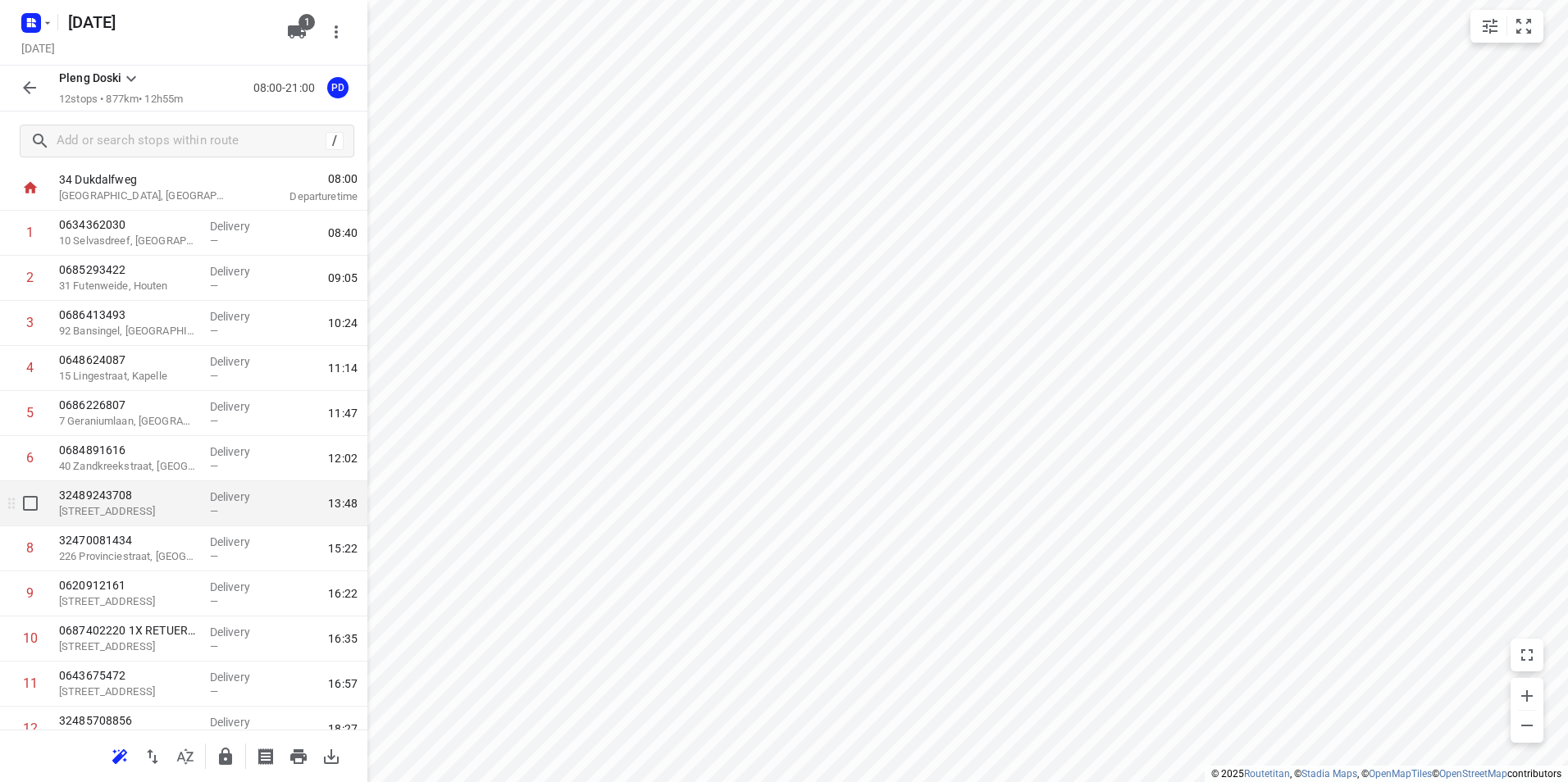
scroll to position [82, 0]
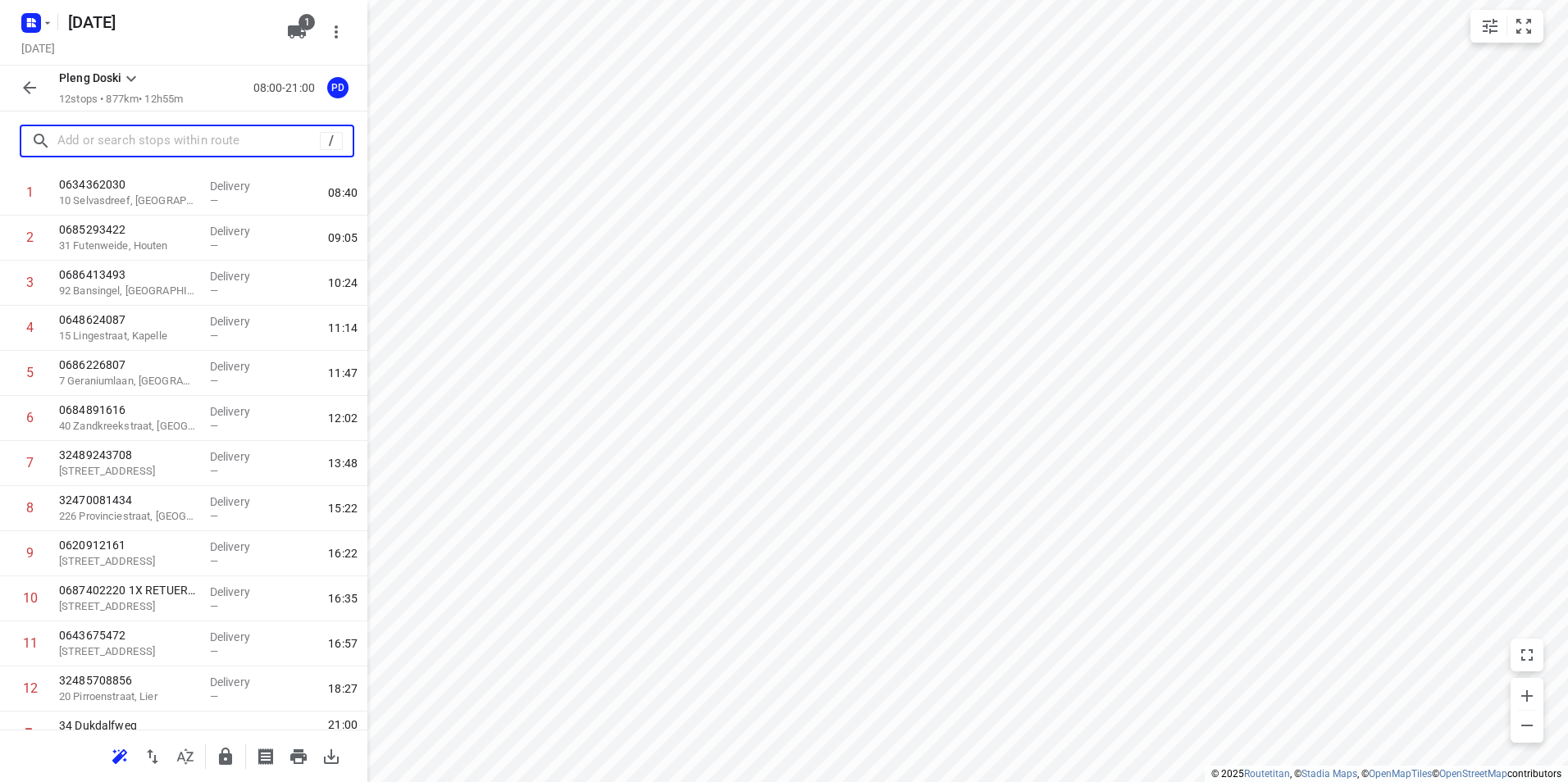
click at [202, 134] on input "text" at bounding box center [189, 141] width 263 height 26
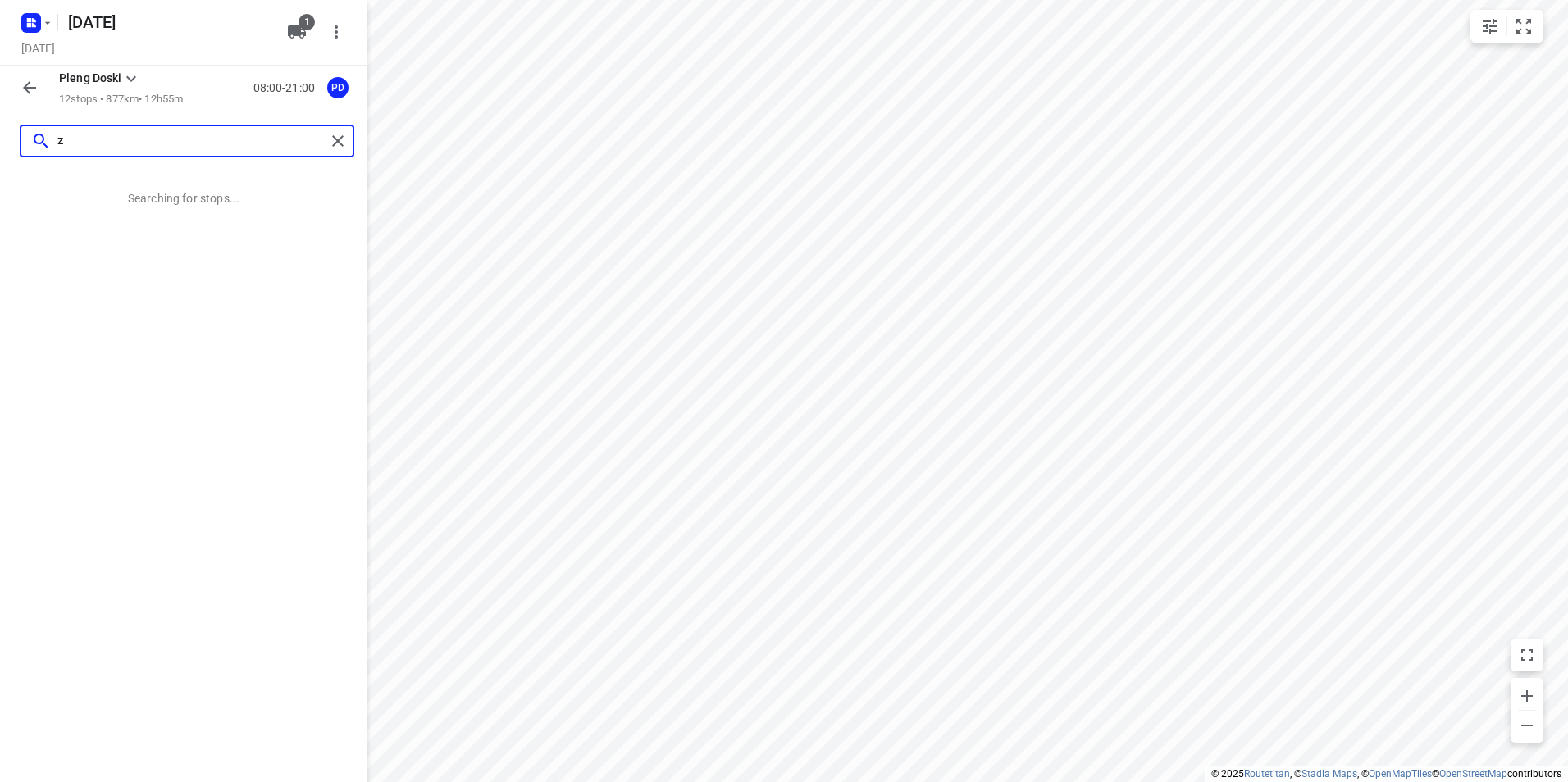
scroll to position [0, 0]
type input "[STREET_ADDRESS]"
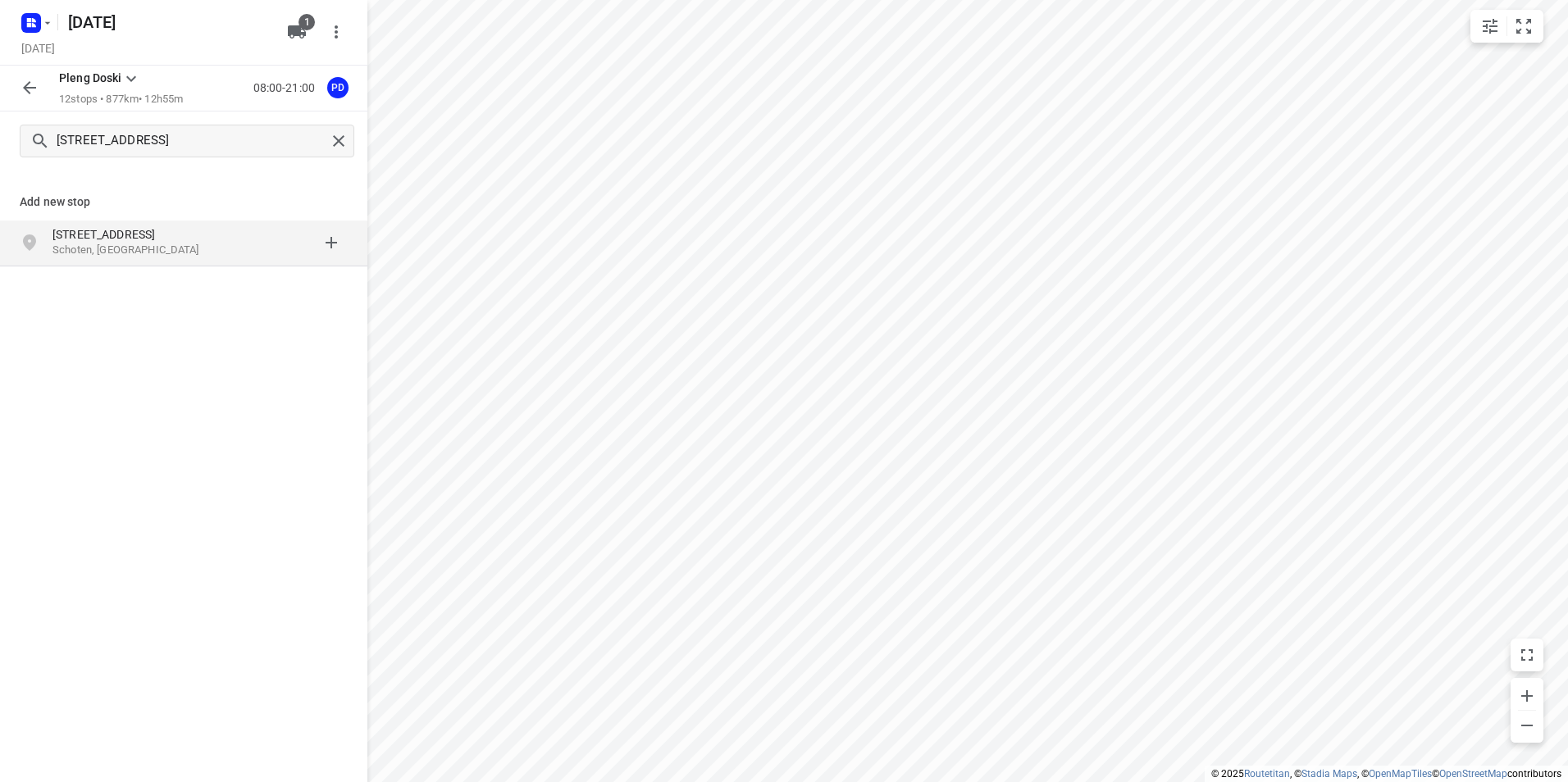
click at [177, 248] on p "Schoten, [GEOGRAPHIC_DATA]" at bounding box center [128, 251] width 151 height 16
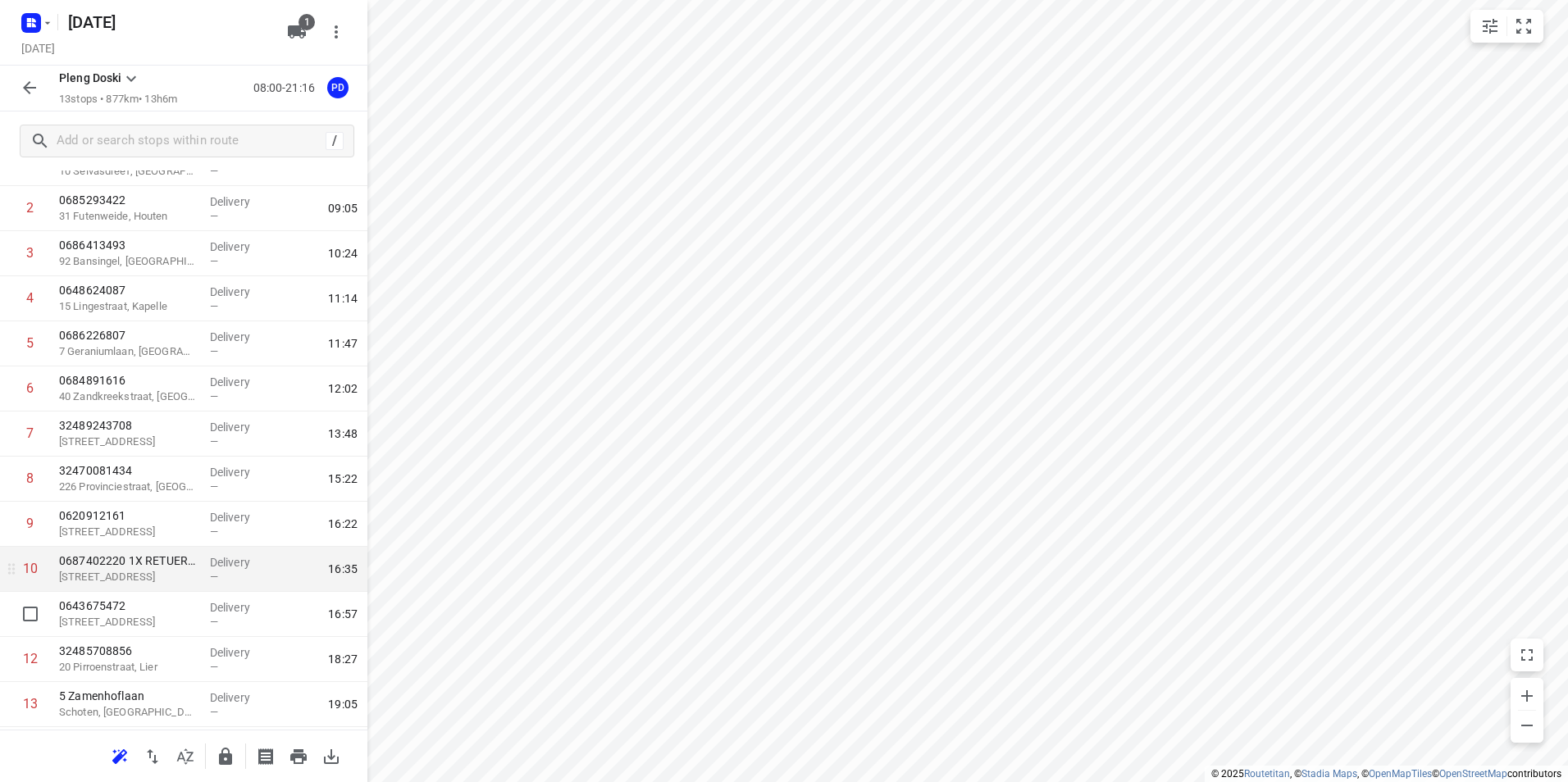
scroll to position [154, 0]
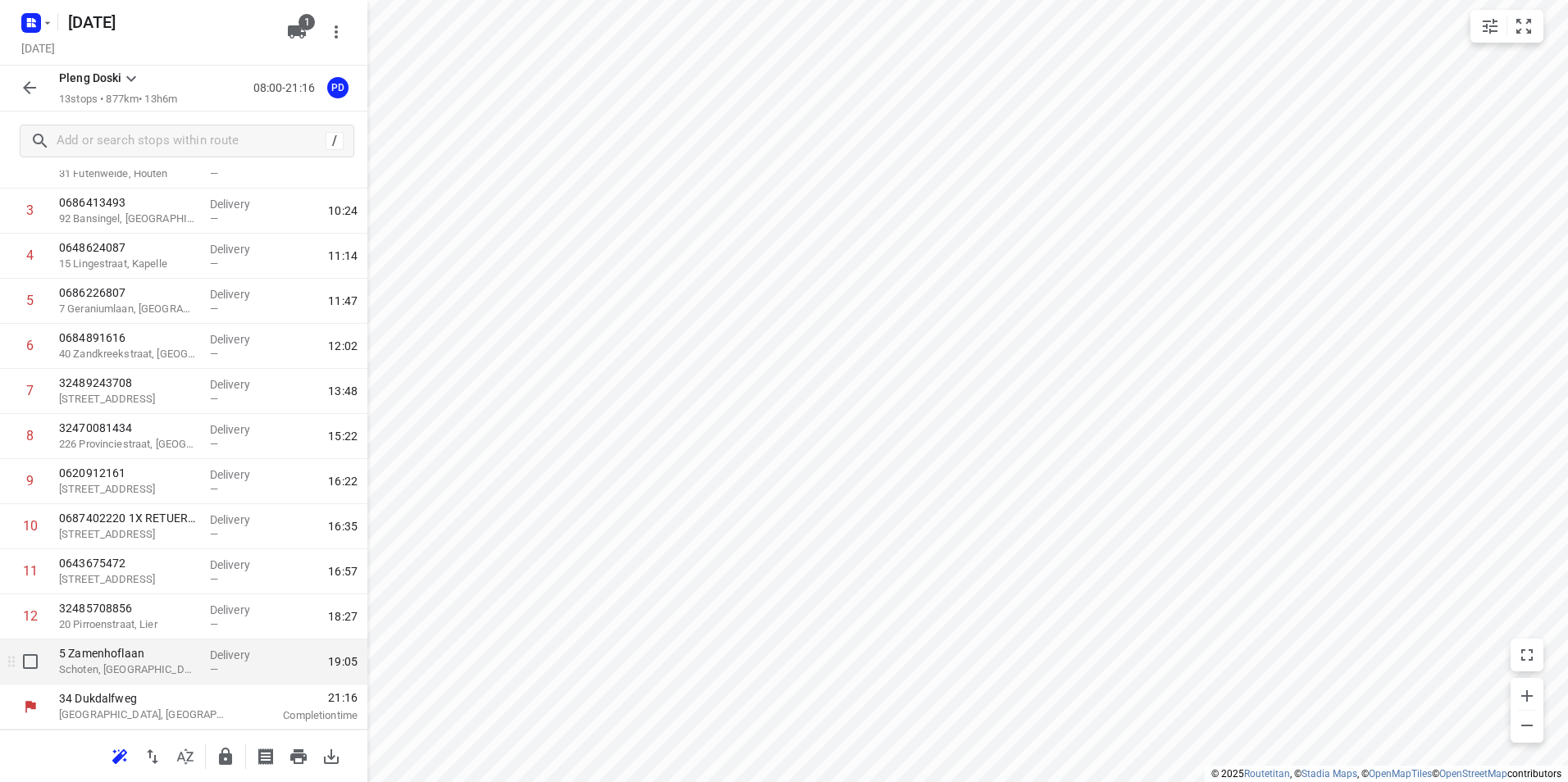
click at [163, 670] on p "Schoten, [GEOGRAPHIC_DATA]" at bounding box center [127, 670] width 137 height 16
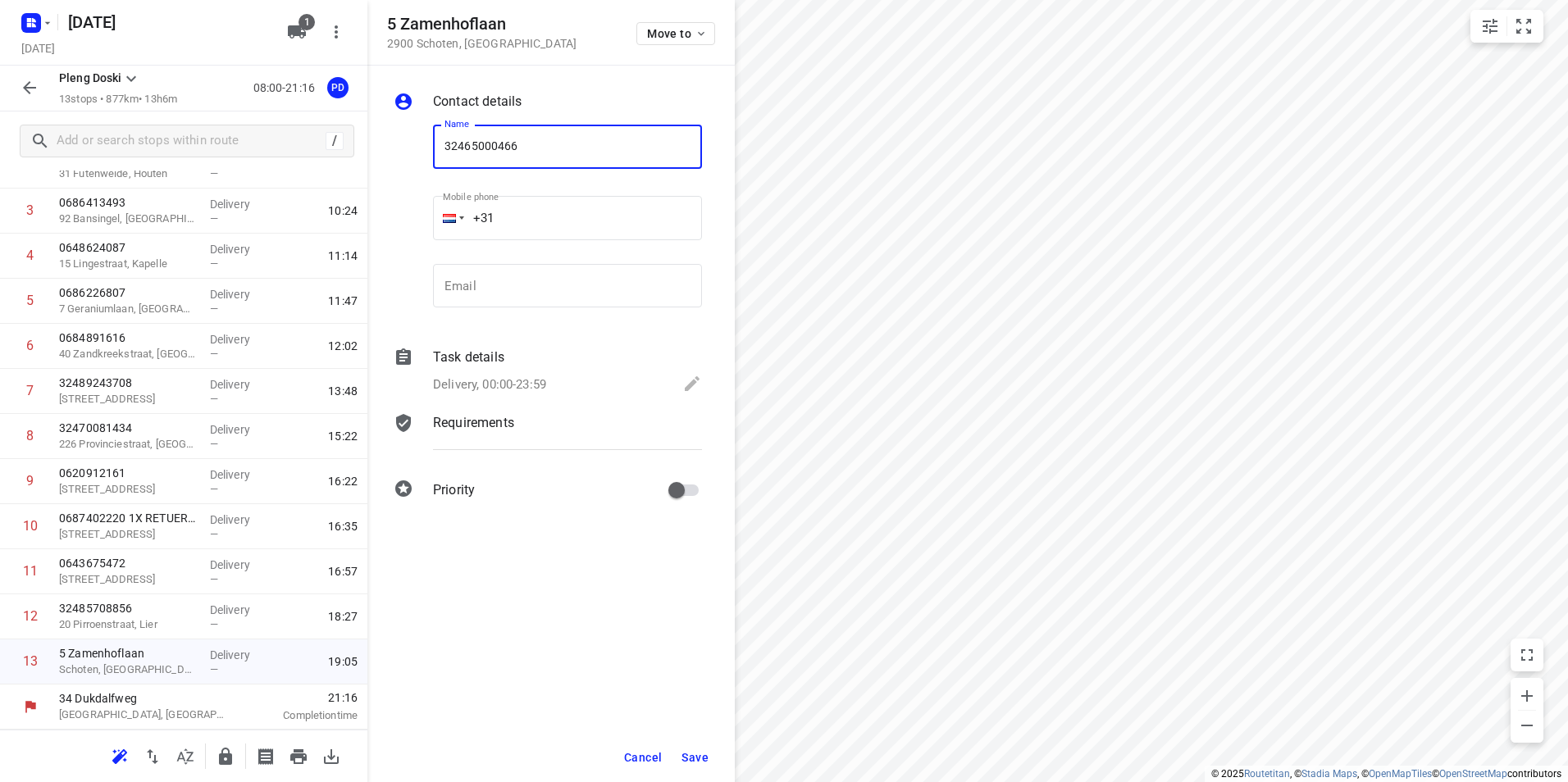
type input "32465000466"
click at [699, 749] on button "Save" at bounding box center [694, 758] width 40 height 30
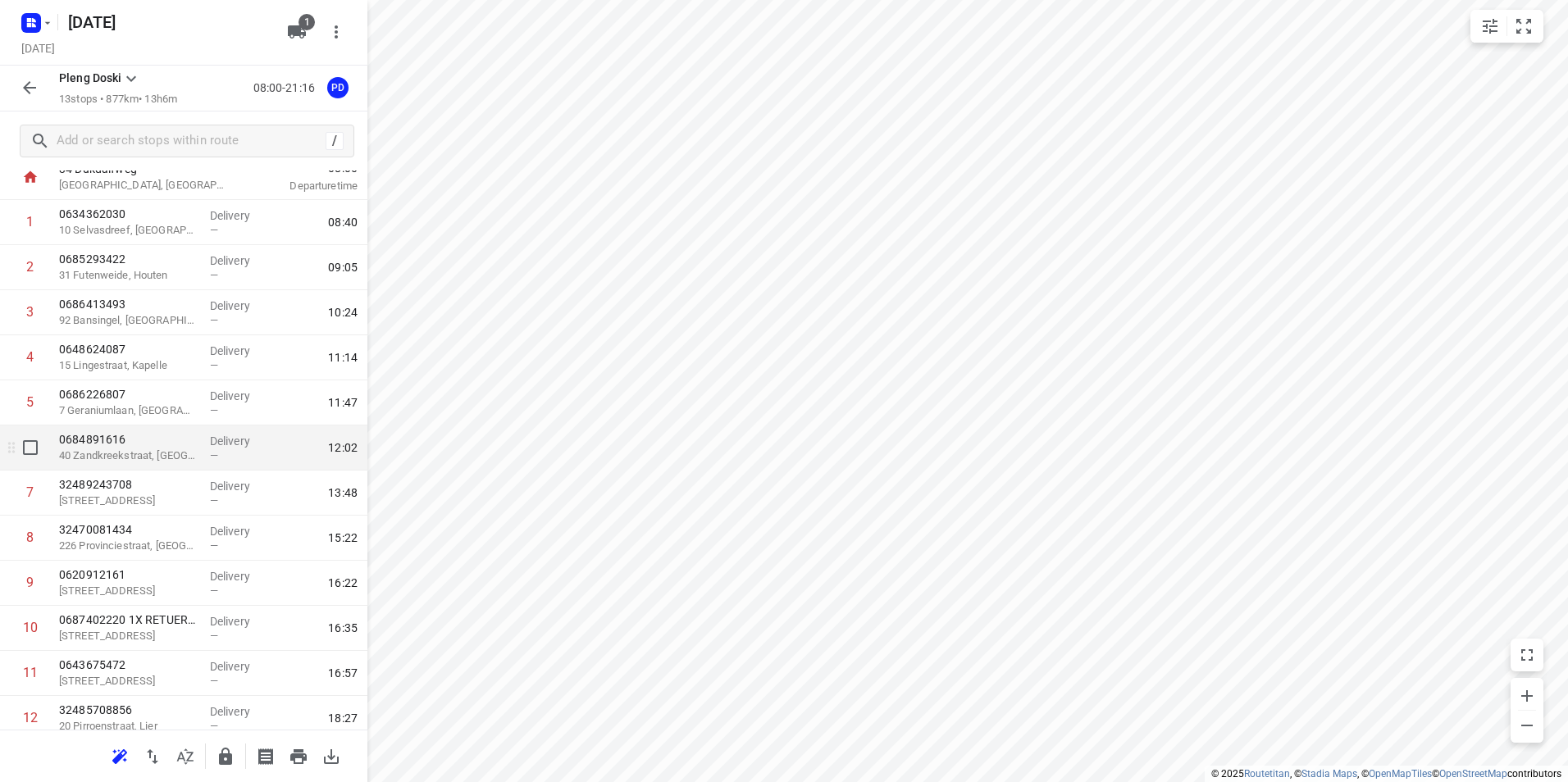
scroll to position [0, 0]
